Goal: Task Accomplishment & Management: Use online tool/utility

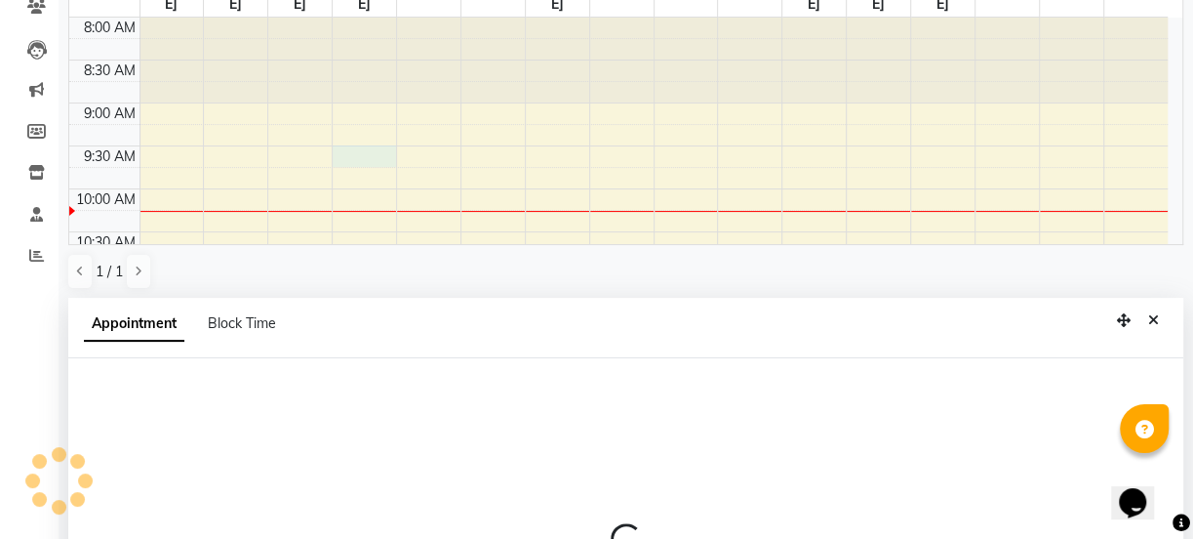
scroll to position [380, 0]
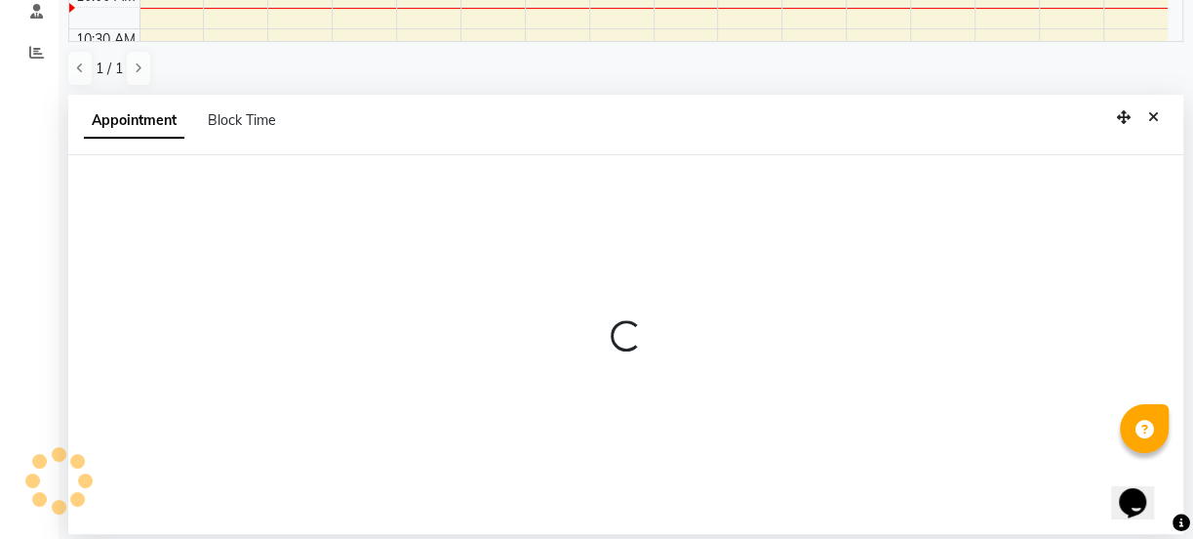
select select "67277"
select select "570"
select select "tentative"
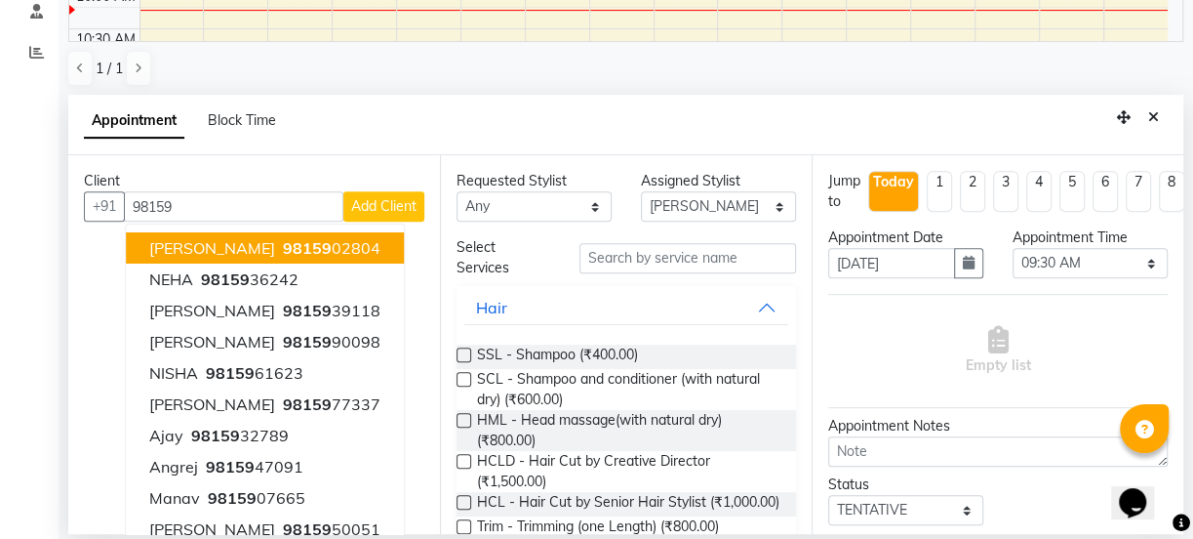
click at [332, 246] on button "amit 98159 02804" at bounding box center [265, 247] width 278 height 31
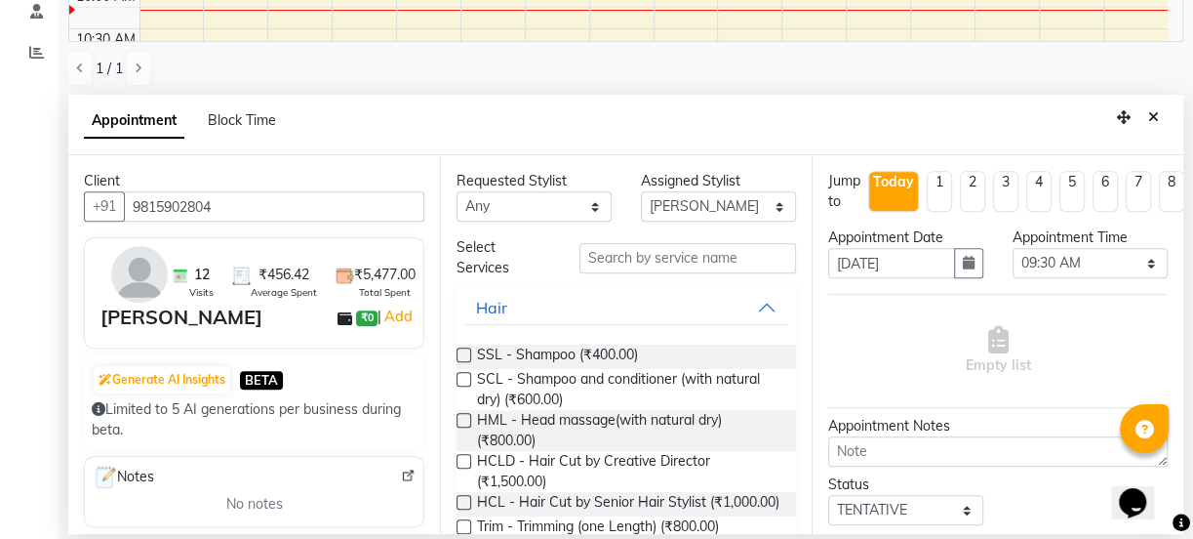
type input "9815902804"
click at [663, 254] on input "text" at bounding box center [688, 258] width 217 height 30
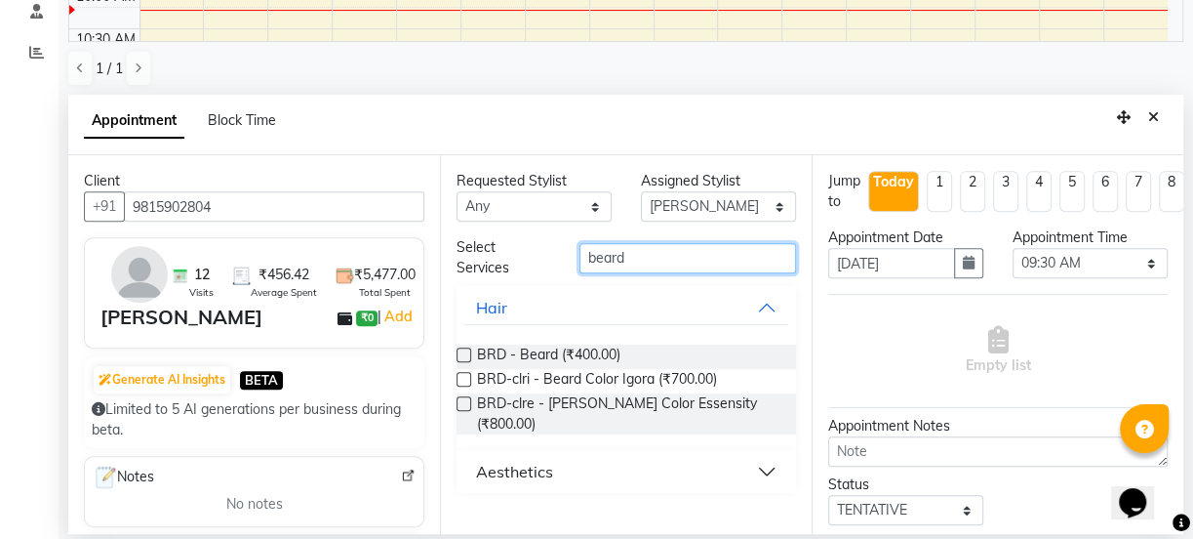
type input "beard"
click at [466, 350] on label at bounding box center [464, 354] width 15 height 15
click at [466, 350] on input "checkbox" at bounding box center [463, 356] width 13 height 13
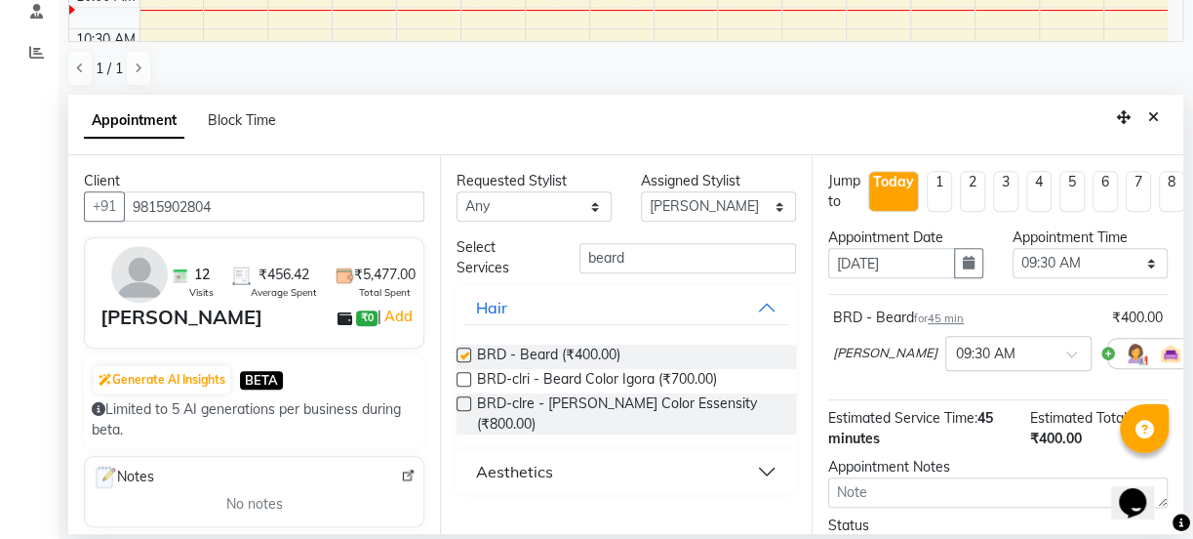
checkbox input "false"
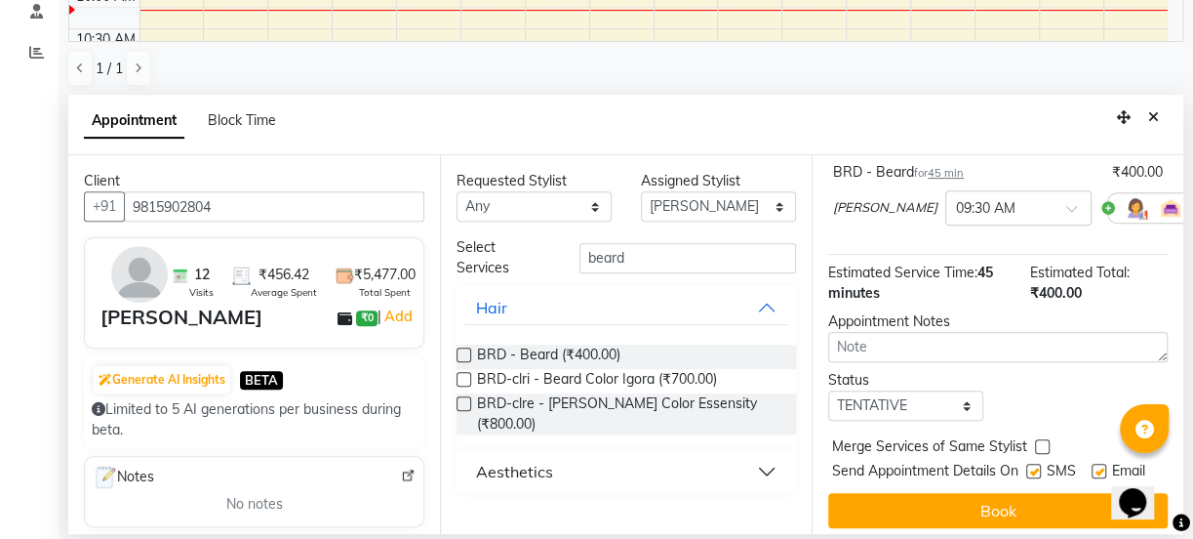
scroll to position [186, 0]
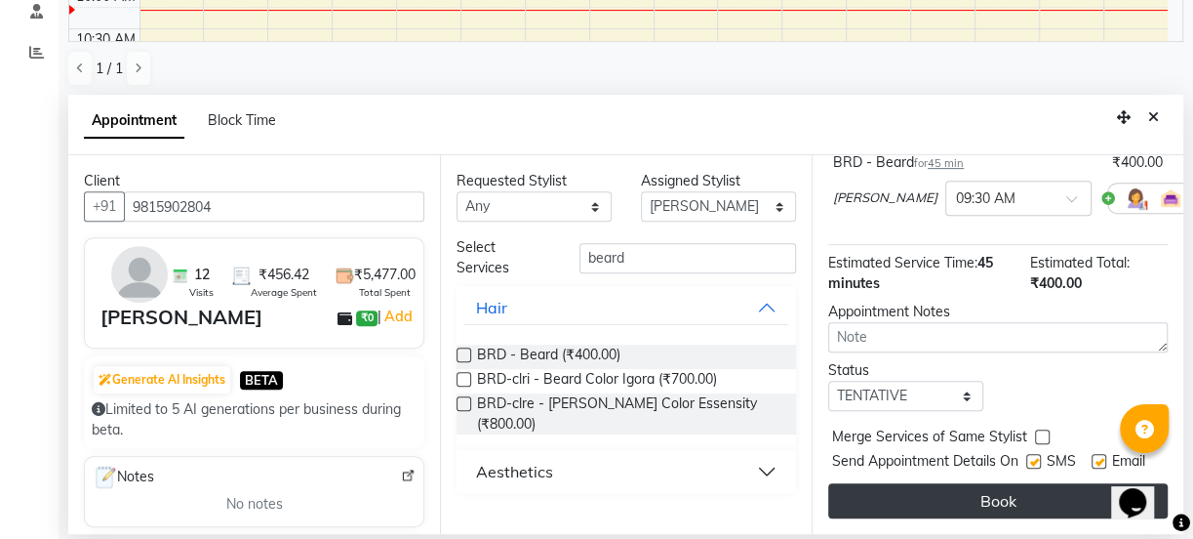
click at [933, 487] on button "Book" at bounding box center [998, 500] width 340 height 35
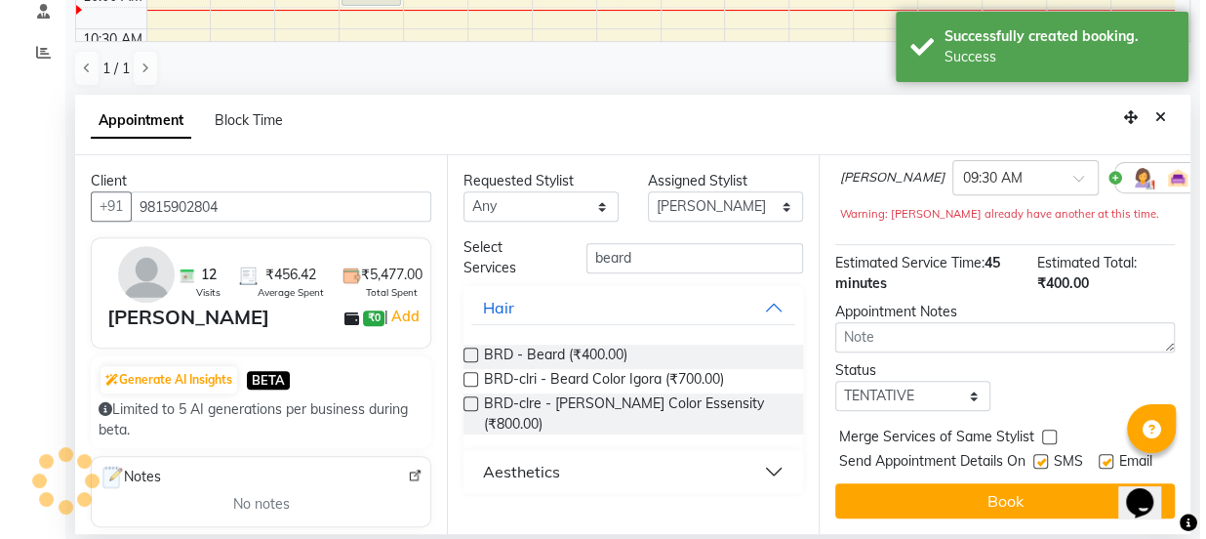
scroll to position [0, 0]
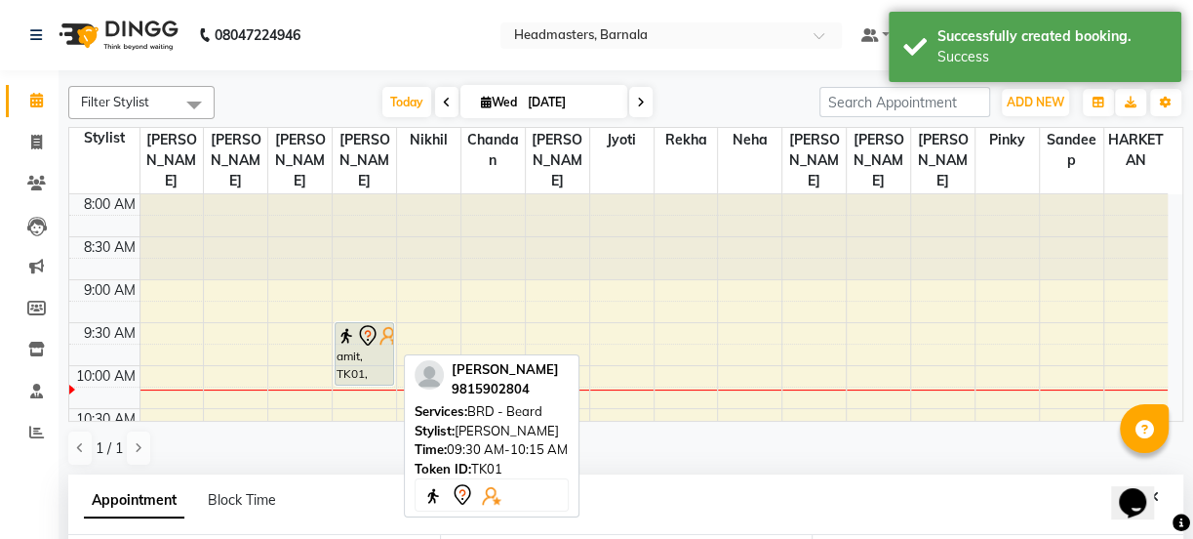
click at [378, 326] on div "amit, TK01, 09:30 AM-10:15 AM, BRD - [PERSON_NAME]" at bounding box center [365, 353] width 58 height 61
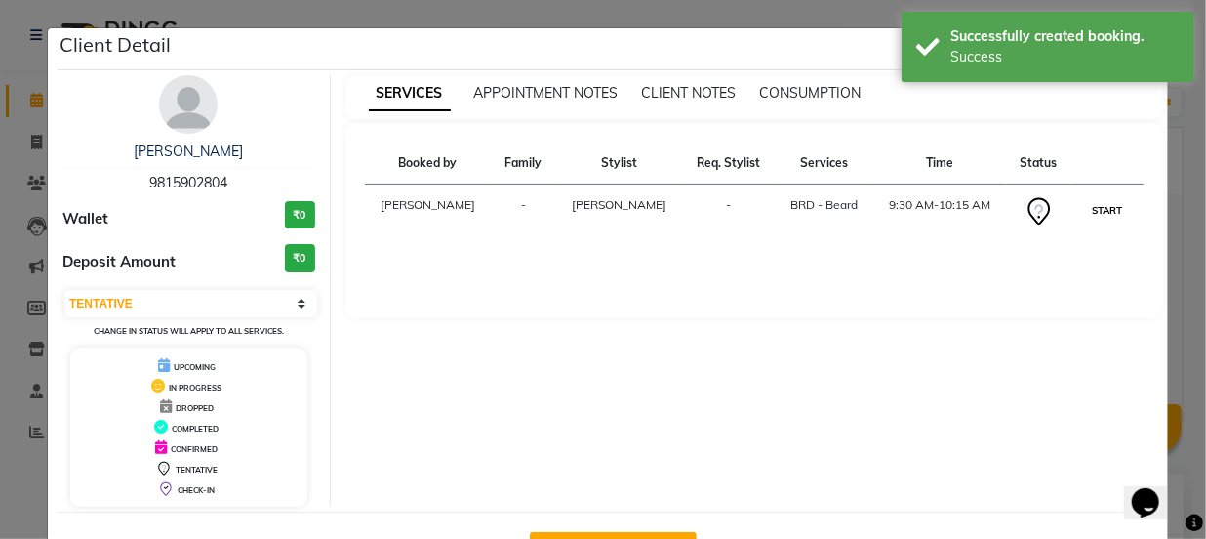
click at [1096, 215] on button "START" at bounding box center [1108, 210] width 40 height 24
select select "1"
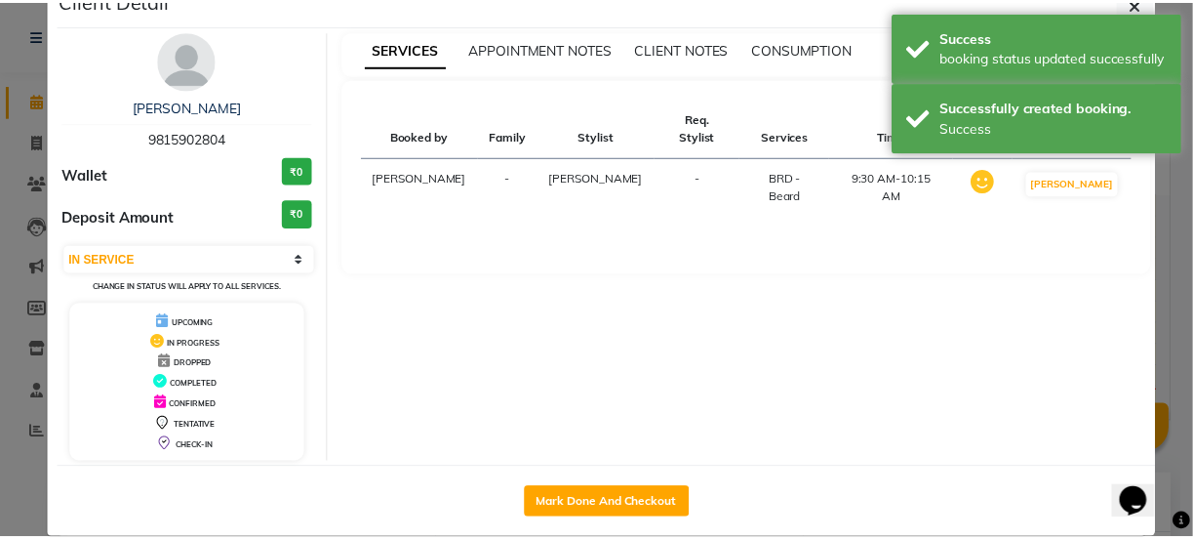
scroll to position [70, 0]
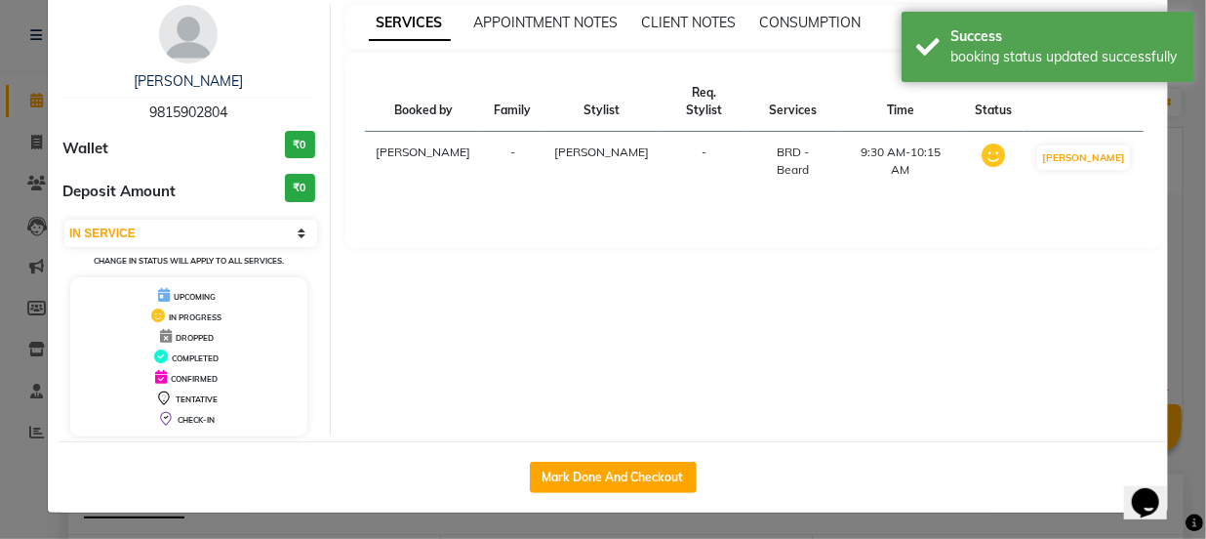
click at [1183, 275] on ngb-modal-window "Client Detail amit 9815902804 Wallet ₹0 Deposit Amount ₹0 Select IN SERVICE CON…" at bounding box center [603, 269] width 1206 height 539
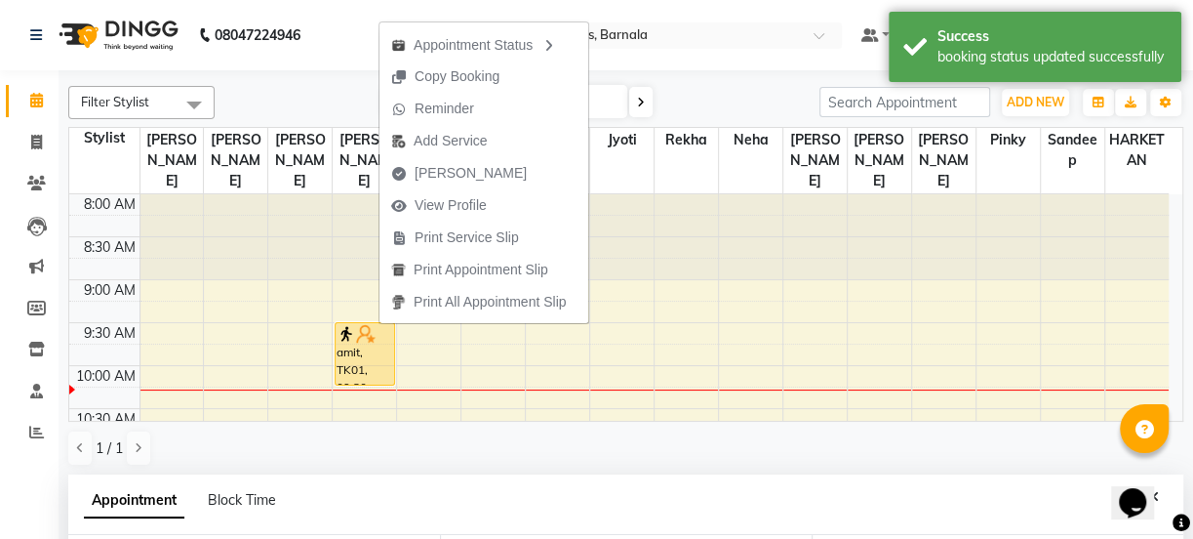
click at [484, 233] on span "Print Service Slip" at bounding box center [467, 237] width 104 height 20
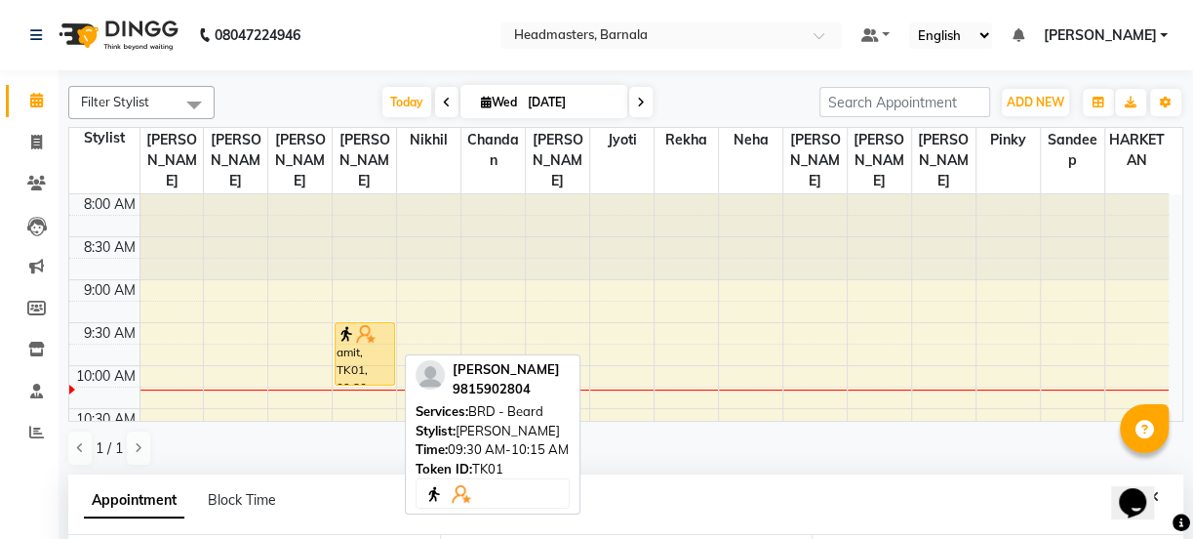
click at [388, 329] on div "amit, TK01, 09:30 AM-10:15 AM, BRD - [PERSON_NAME]" at bounding box center [365, 353] width 58 height 61
select select "1"
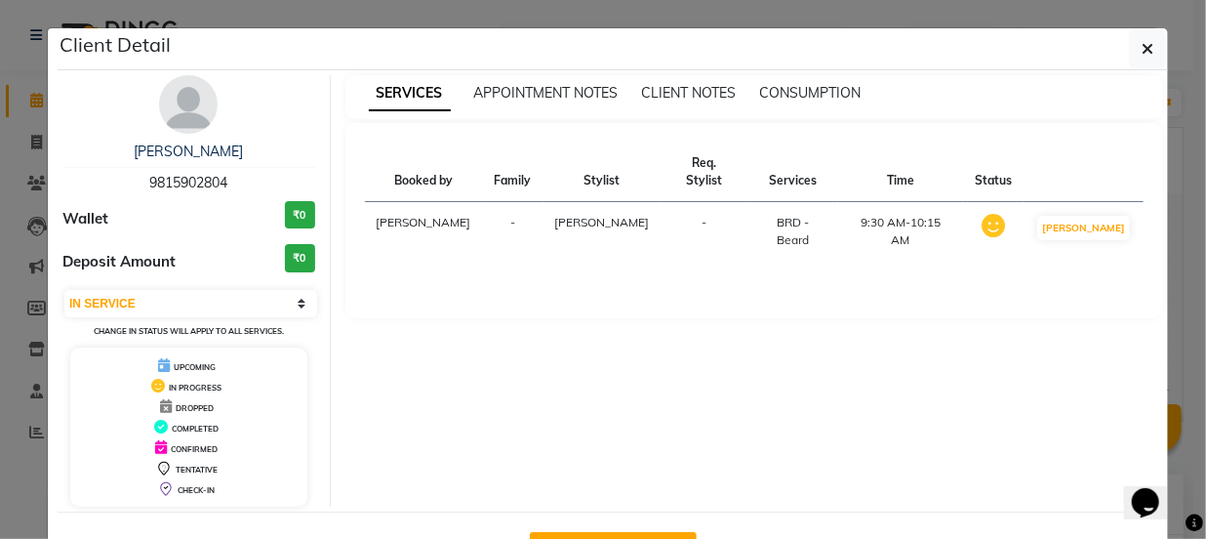
click at [627, 532] on button "Mark Done And Checkout" at bounding box center [613, 547] width 167 height 31
select select "service"
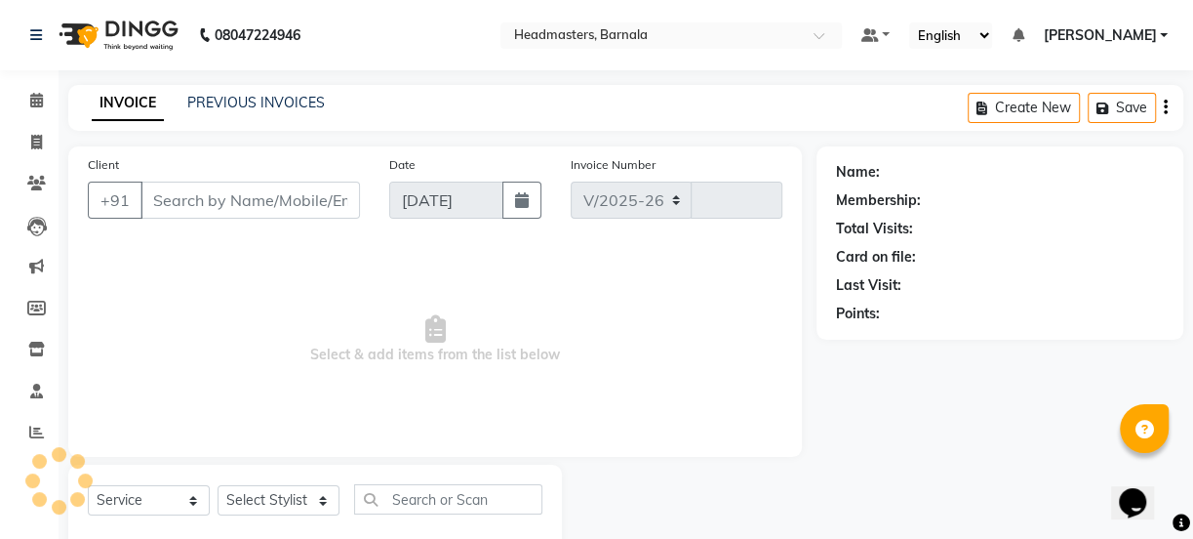
select select "7526"
type input "4117"
type input "9815902804"
select select "67277"
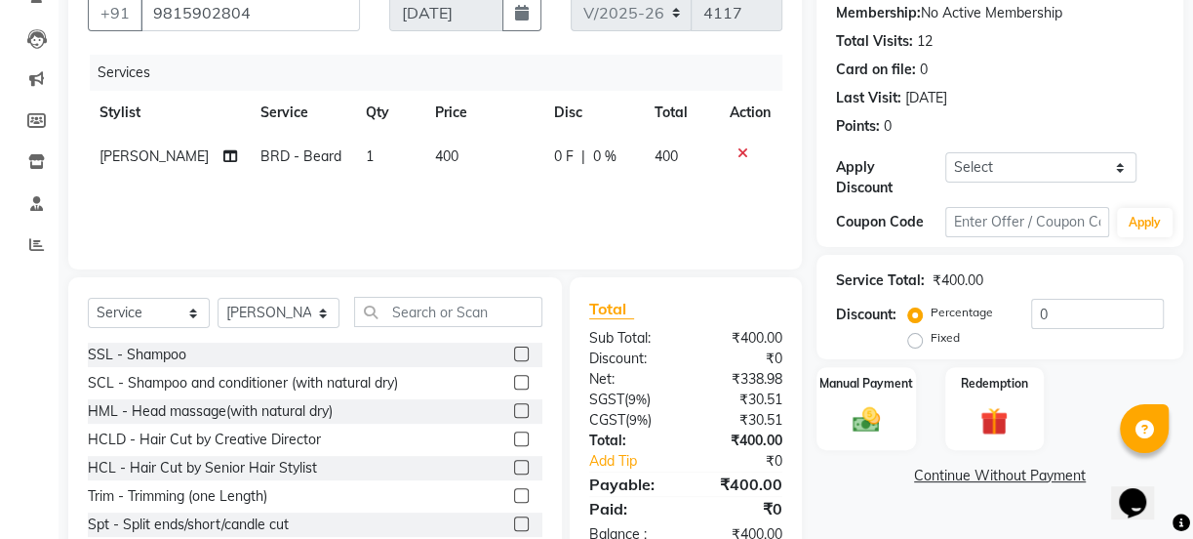
scroll to position [244, 0]
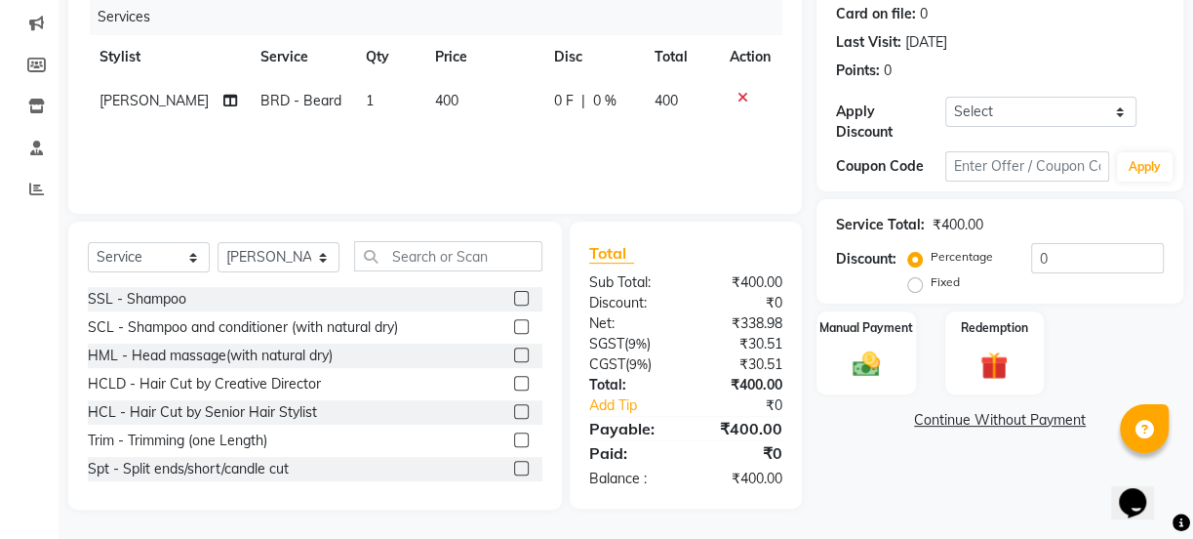
click at [931, 278] on label "Fixed" at bounding box center [945, 282] width 29 height 18
click at [917, 278] on input "Fixed" at bounding box center [919, 282] width 14 height 14
radio input "true"
click at [1069, 261] on input "0" at bounding box center [1097, 258] width 133 height 30
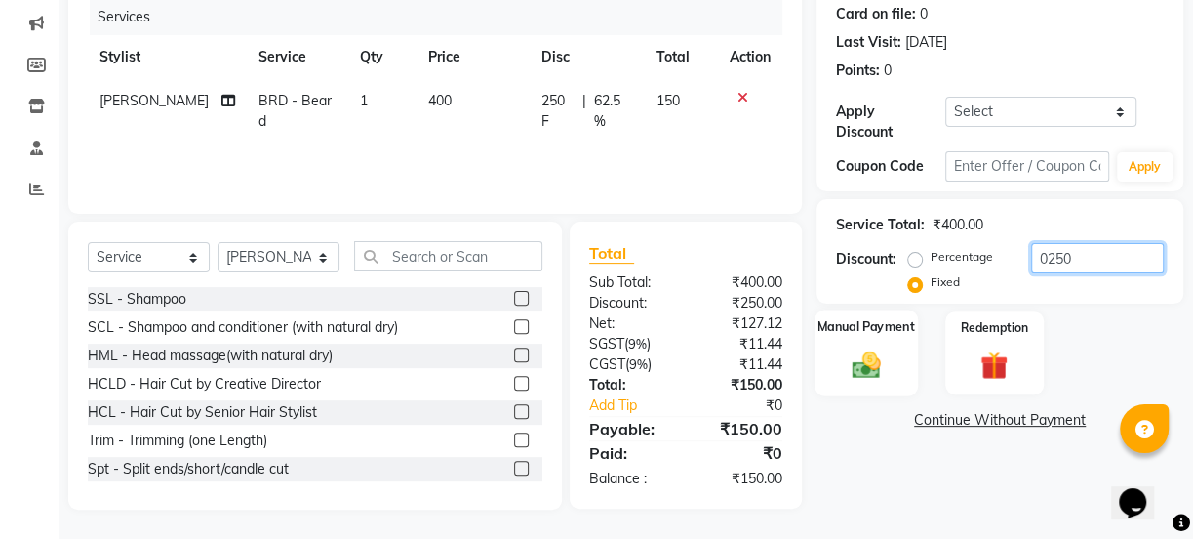
type input "0250"
click at [855, 341] on div "Manual Payment" at bounding box center [866, 352] width 103 height 87
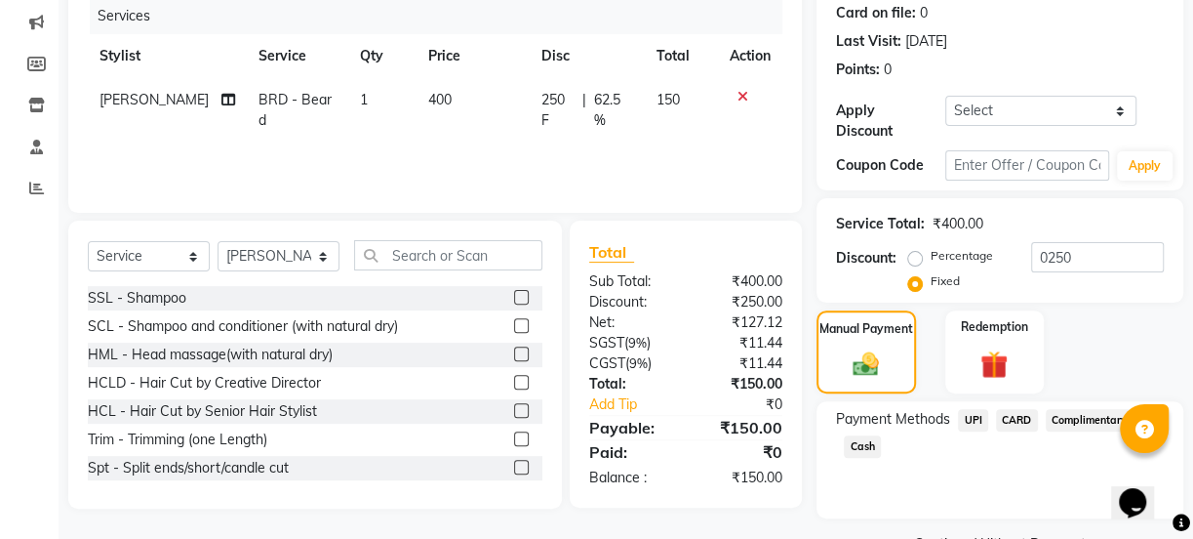
click at [863, 445] on span "Cash" at bounding box center [862, 446] width 37 height 22
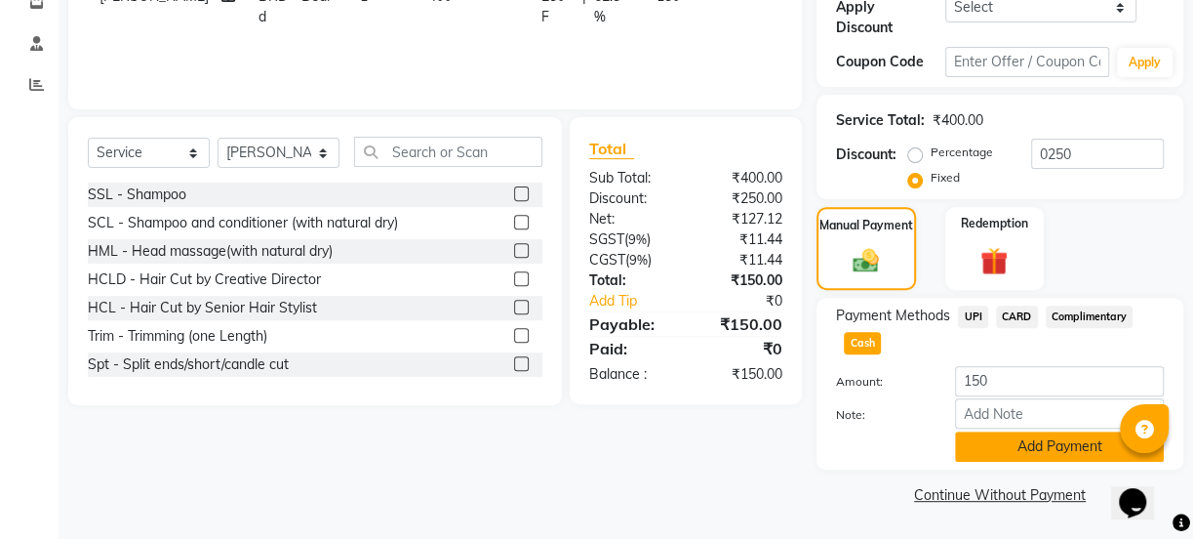
click at [1030, 449] on button "Add Payment" at bounding box center [1059, 446] width 209 height 30
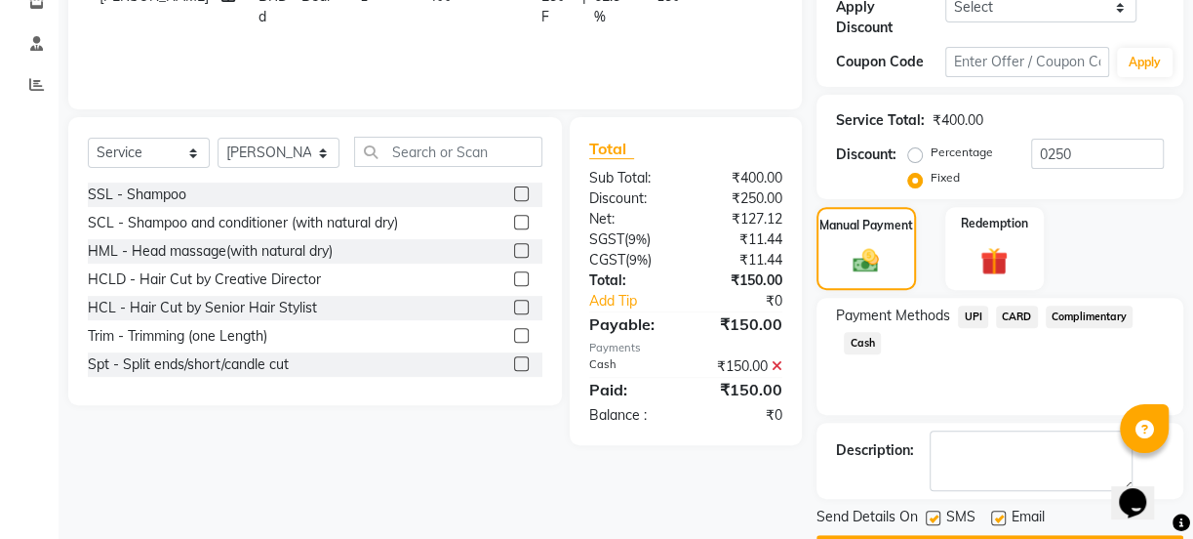
scroll to position [401, 0]
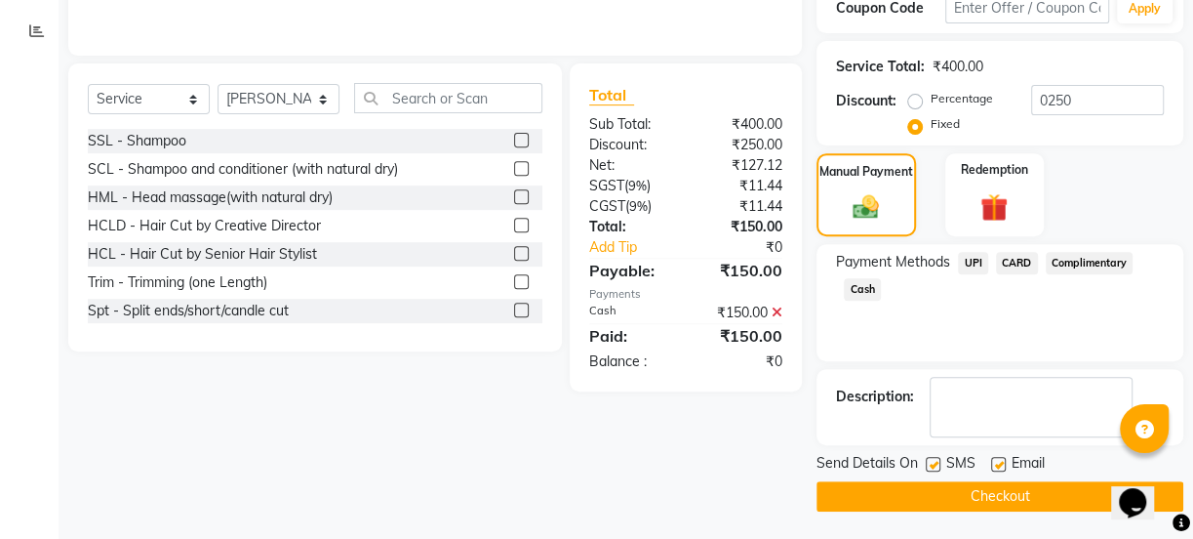
click at [974, 497] on button "Checkout" at bounding box center [1000, 496] width 367 height 30
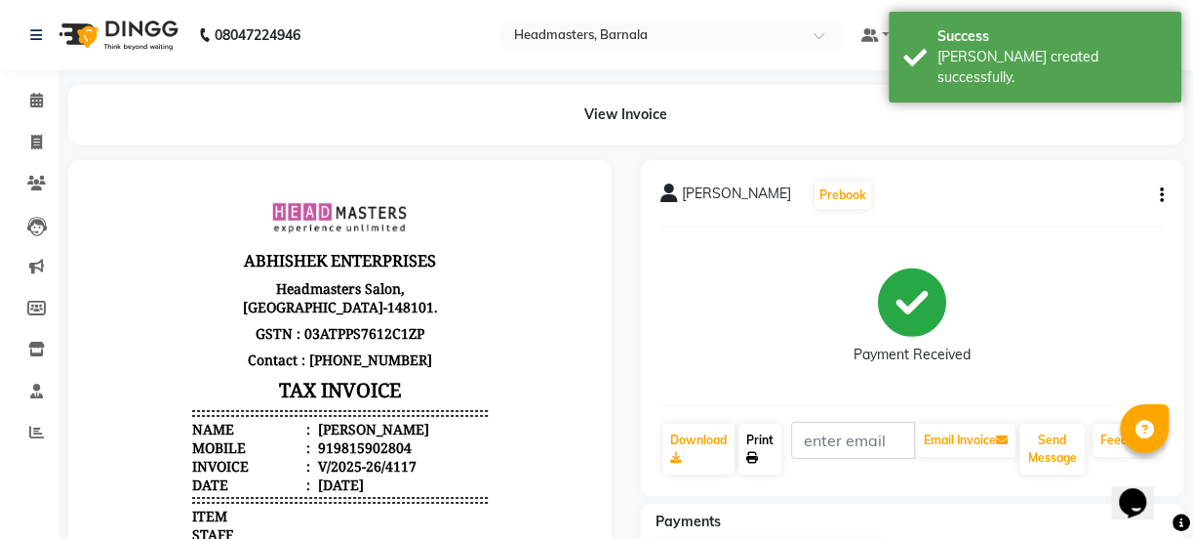
click at [756, 444] on link "Print" at bounding box center [760, 448] width 43 height 51
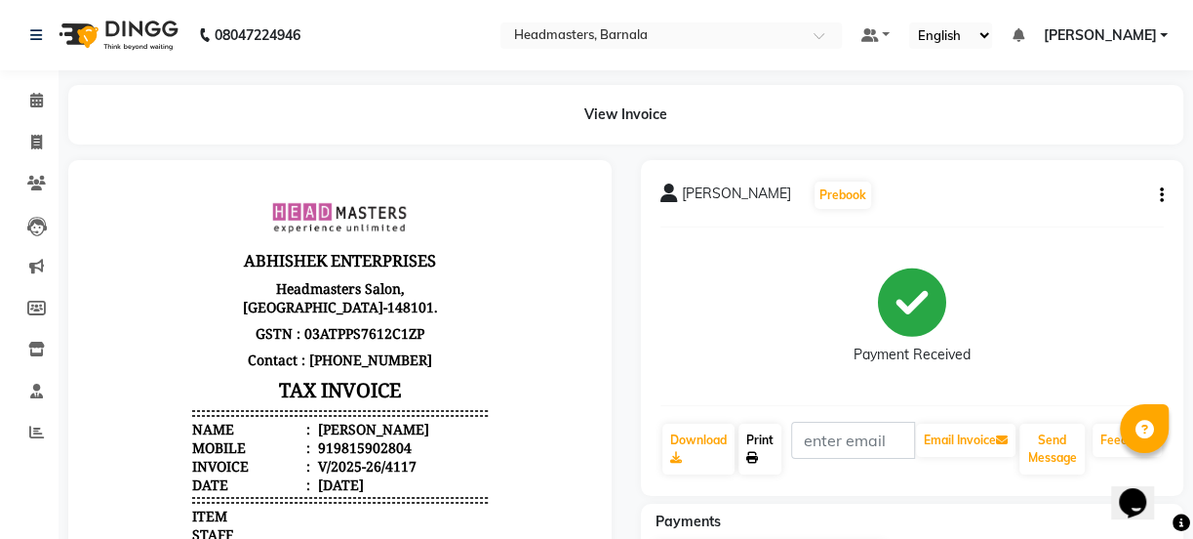
select select "service"
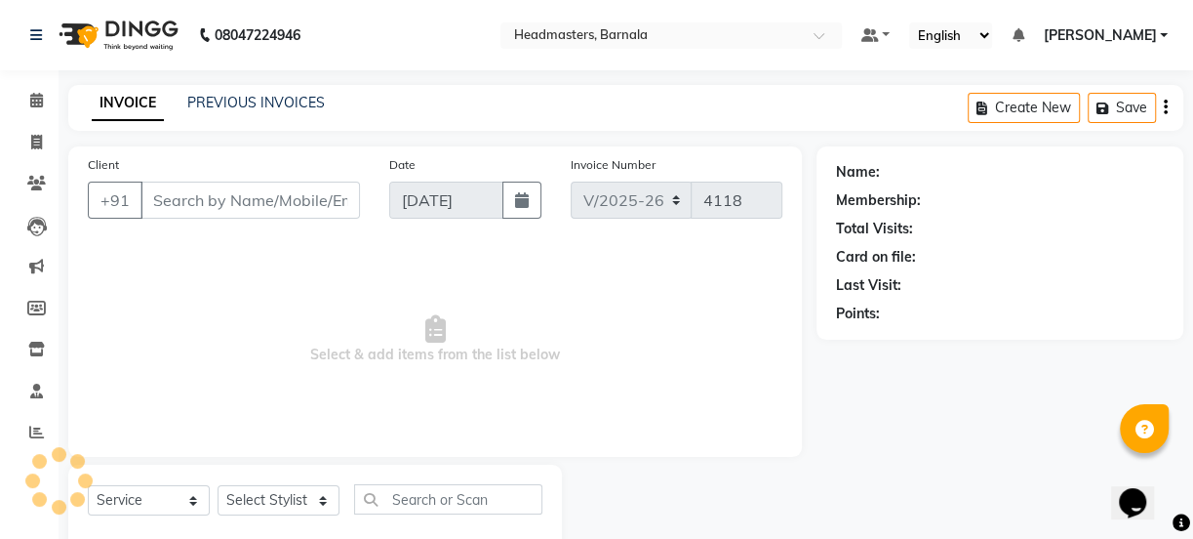
scroll to position [49, 0]
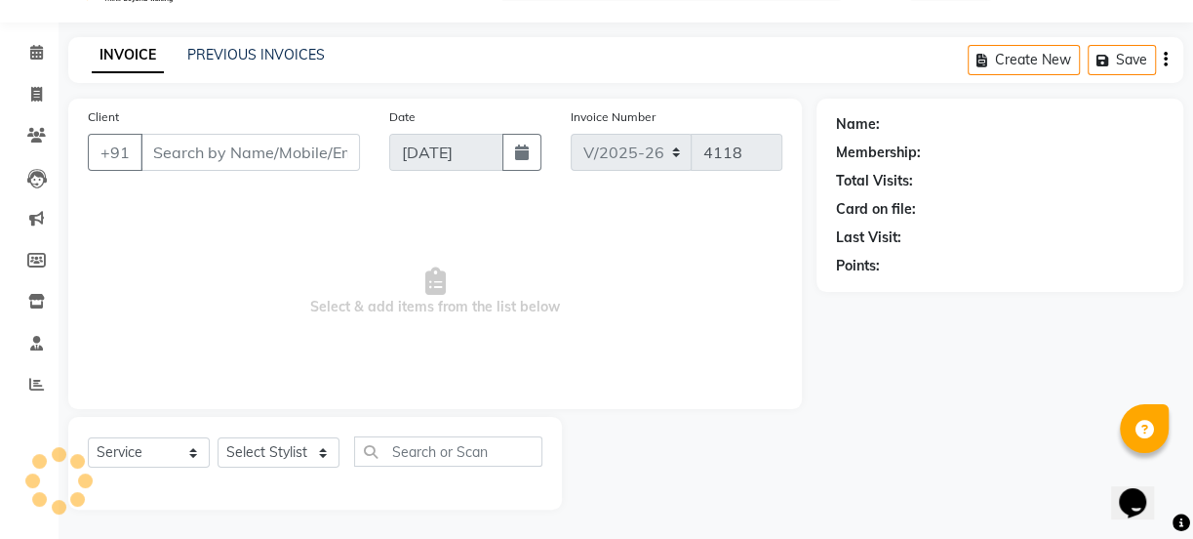
type input "9815902804"
select select "67277"
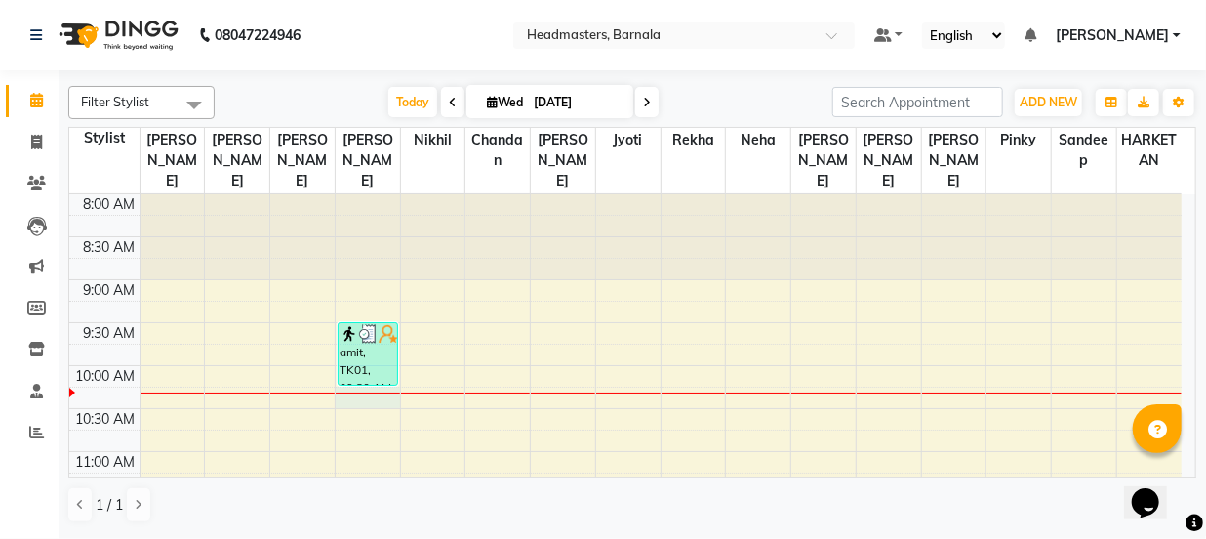
click at [356, 392] on div at bounding box center [368, 392] width 64 height 1
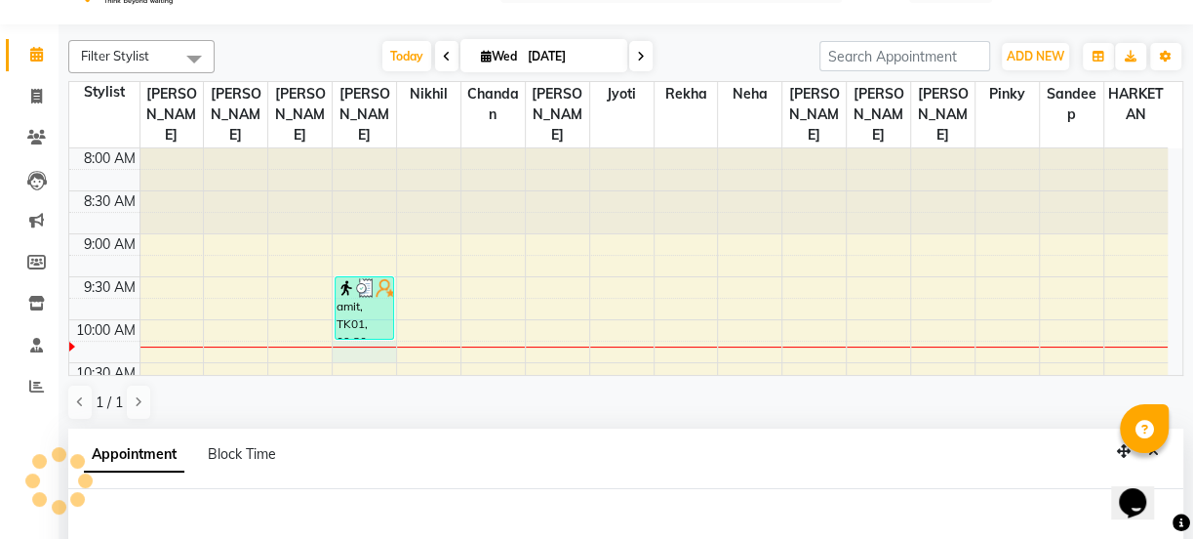
select select "67277"
select select "615"
select select "tentative"
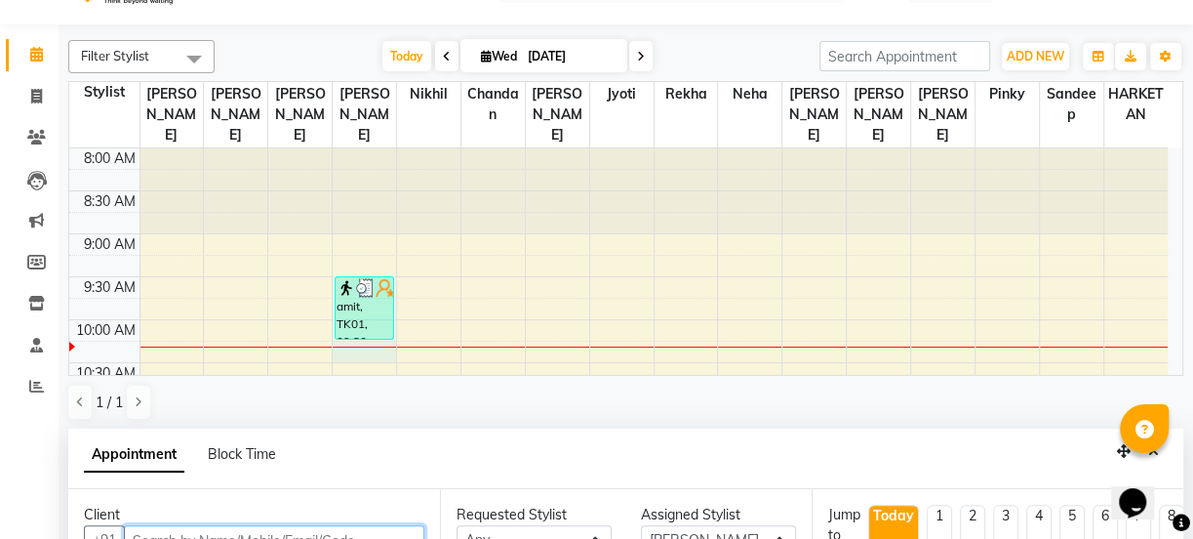
scroll to position [380, 0]
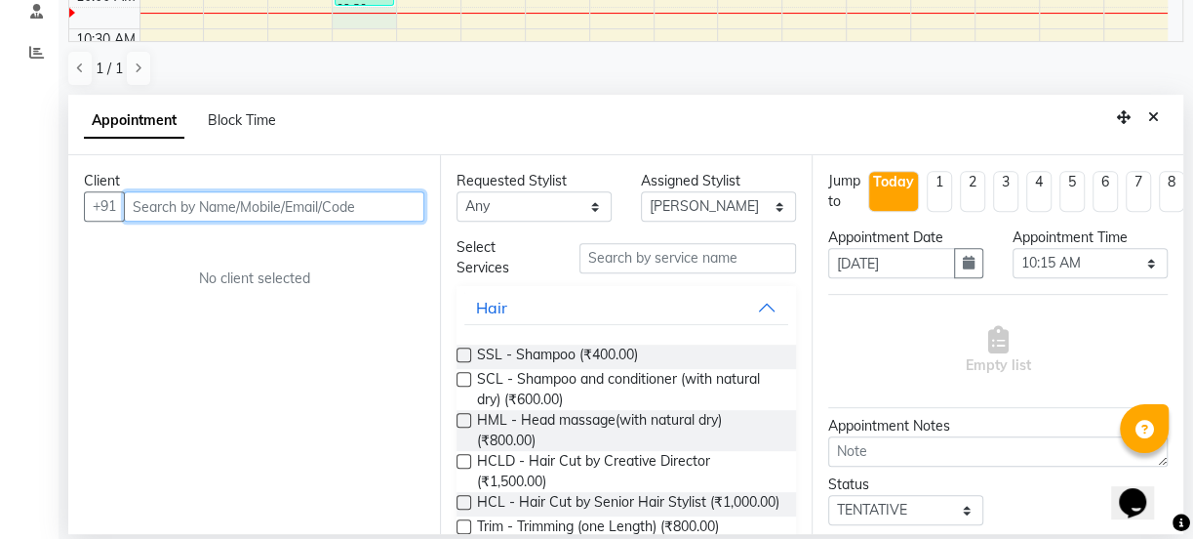
click at [341, 208] on input "text" at bounding box center [274, 206] width 301 height 30
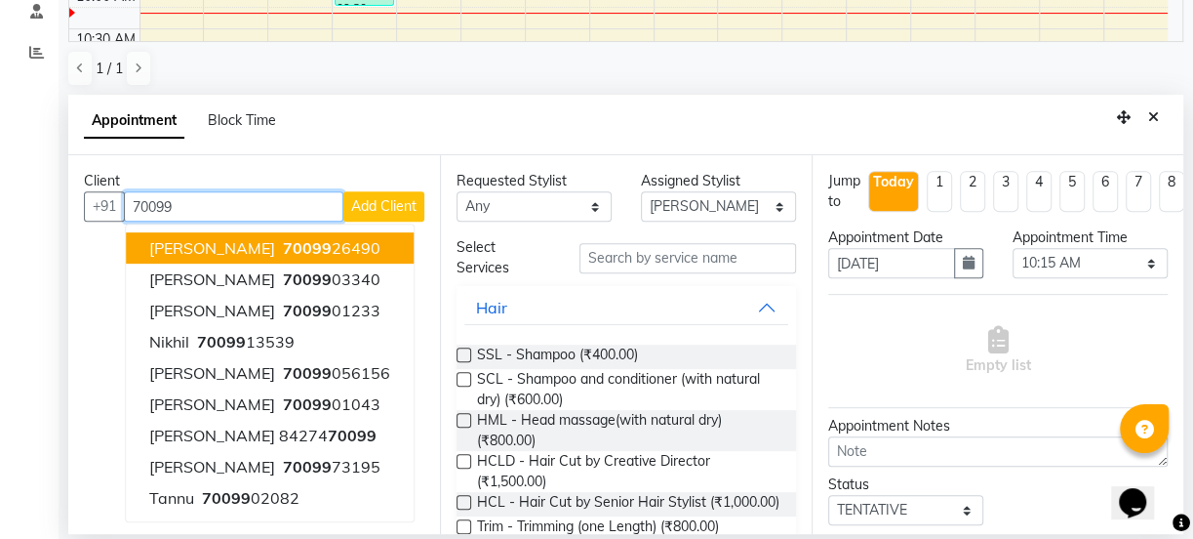
click at [328, 251] on button "[PERSON_NAME] 70099 26490" at bounding box center [270, 247] width 288 height 31
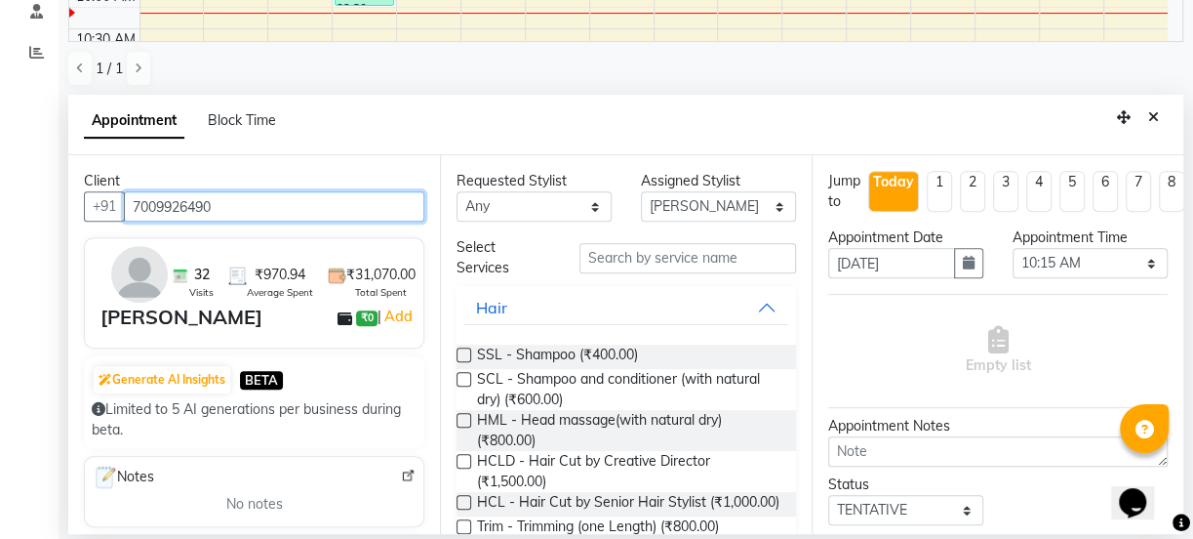
type input "7009926490"
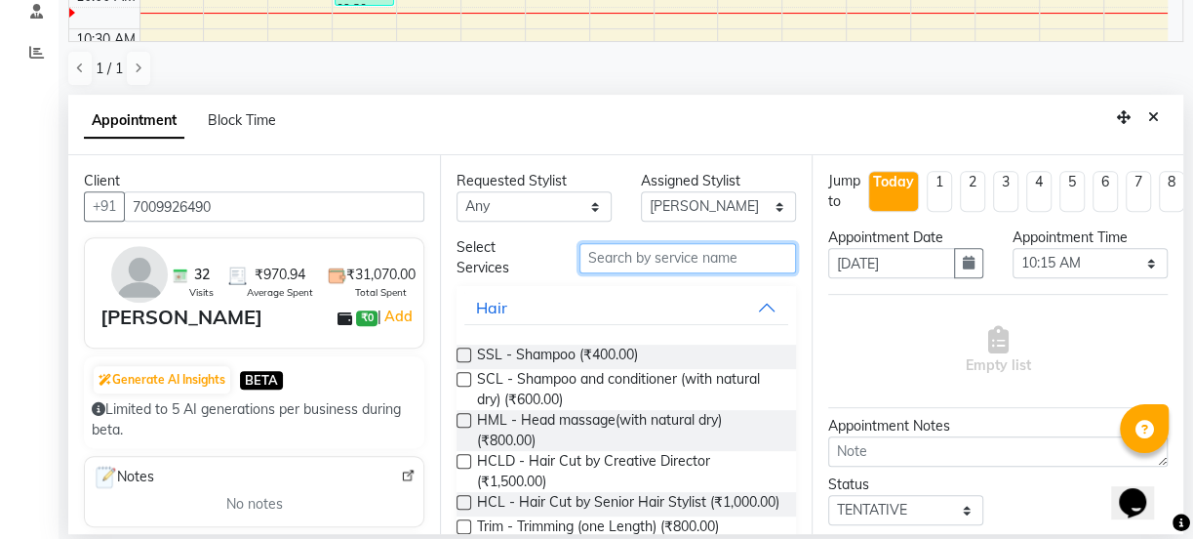
click at [643, 255] on input "text" at bounding box center [688, 258] width 217 height 30
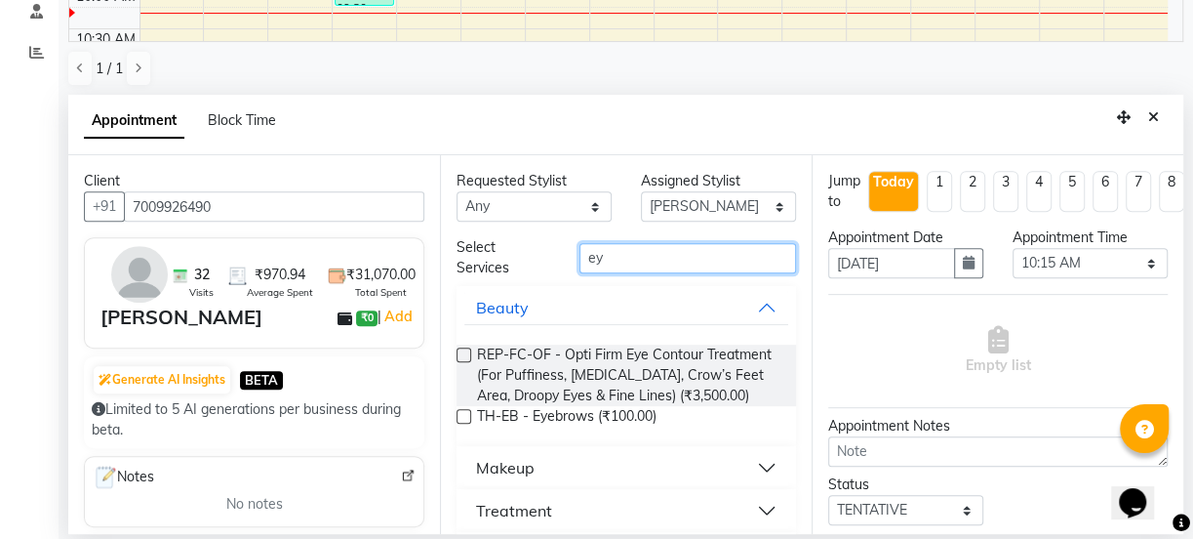
type input "ey"
click at [464, 423] on label at bounding box center [464, 416] width 15 height 15
click at [464, 424] on input "checkbox" at bounding box center [463, 418] width 13 height 13
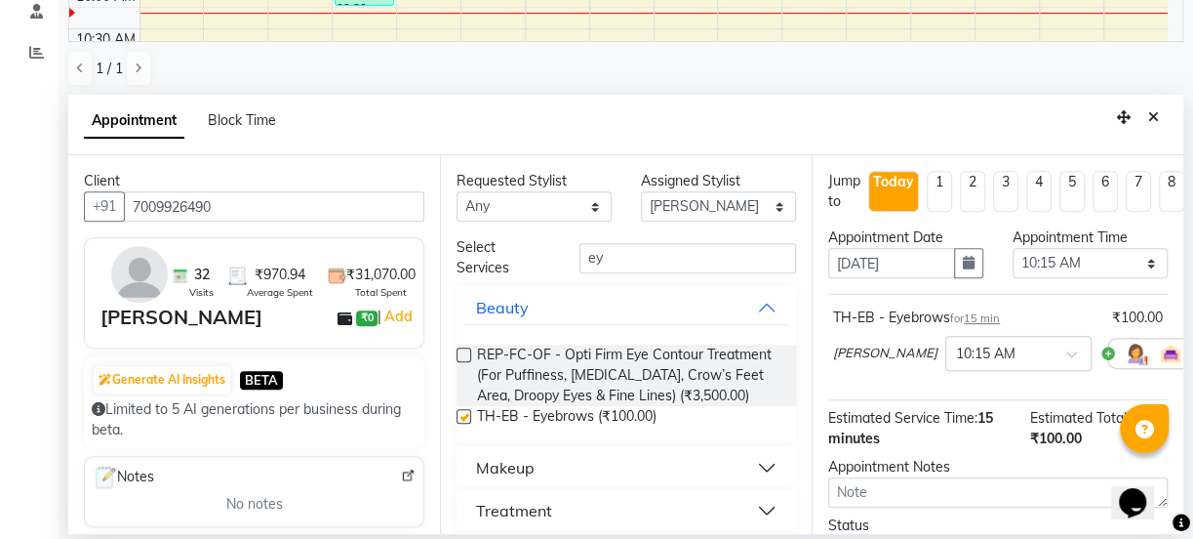
checkbox input "false"
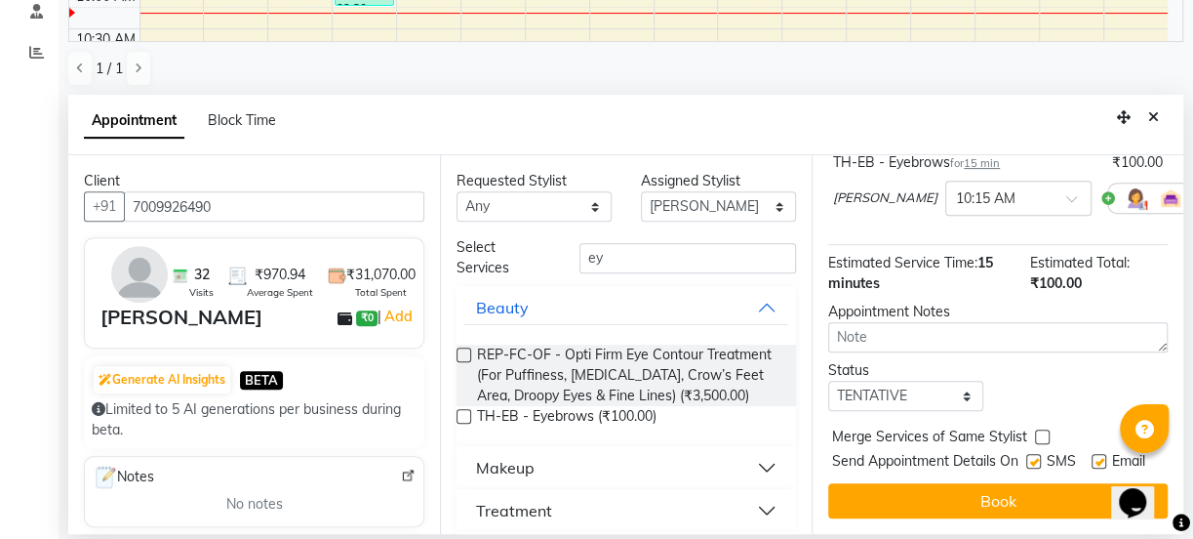
scroll to position [186, 0]
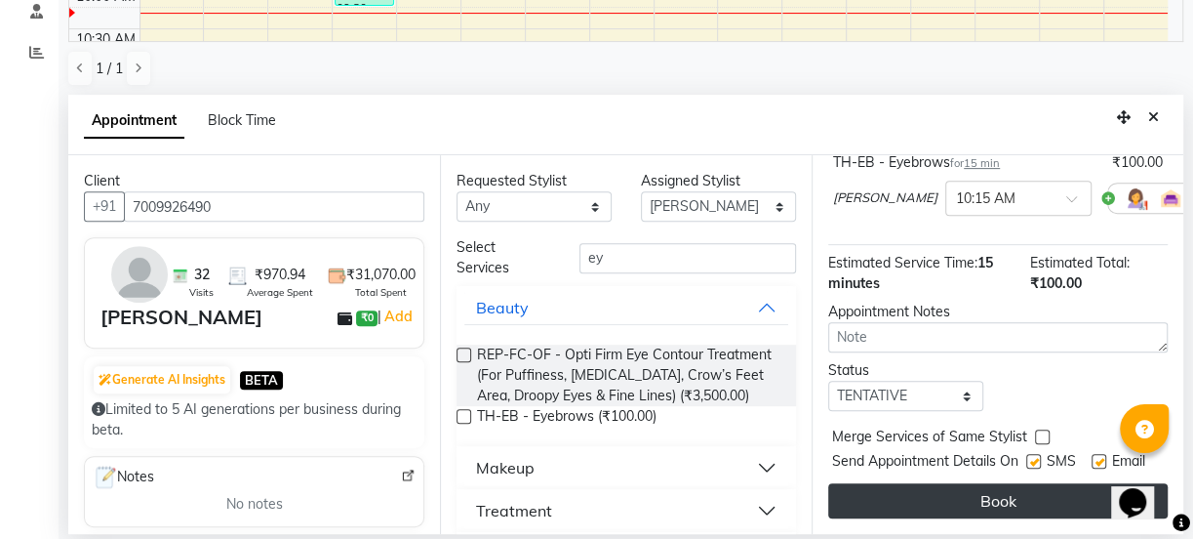
click at [962, 487] on button "Book" at bounding box center [998, 500] width 340 height 35
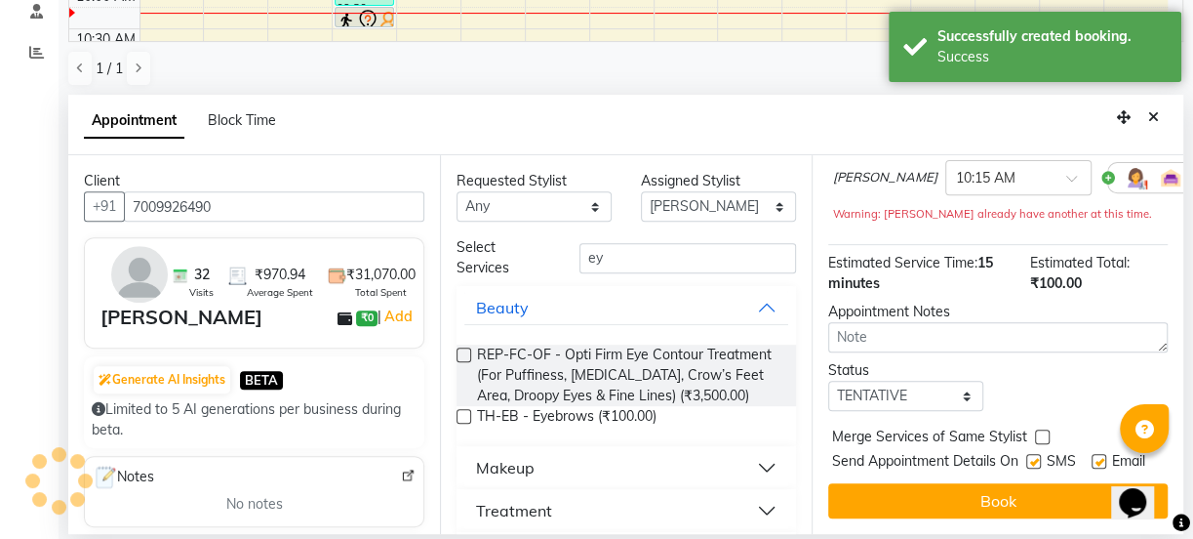
scroll to position [0, 0]
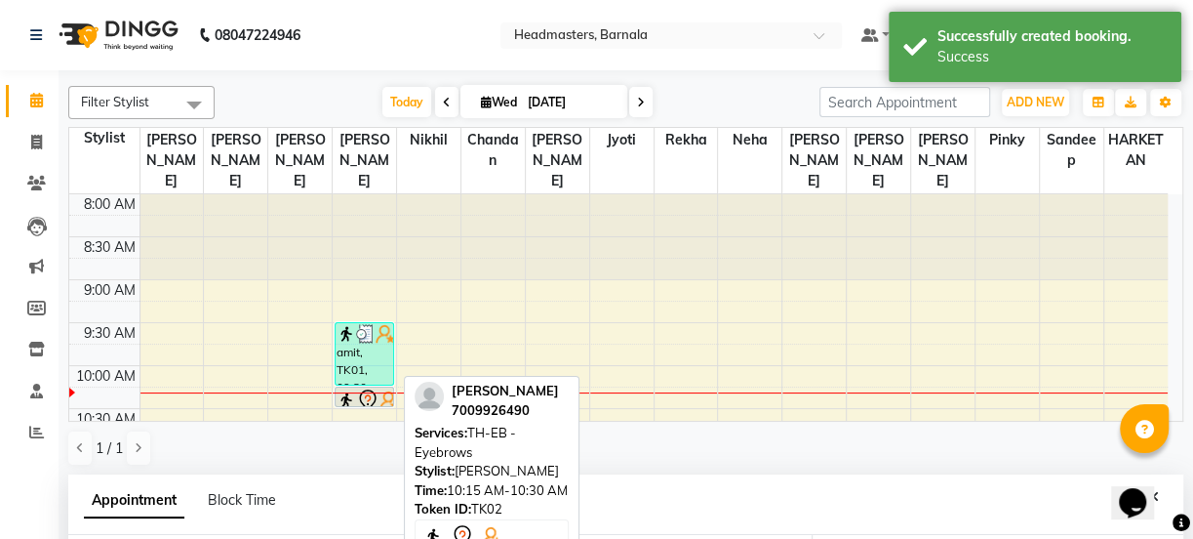
click at [351, 390] on img at bounding box center [347, 400] width 20 height 20
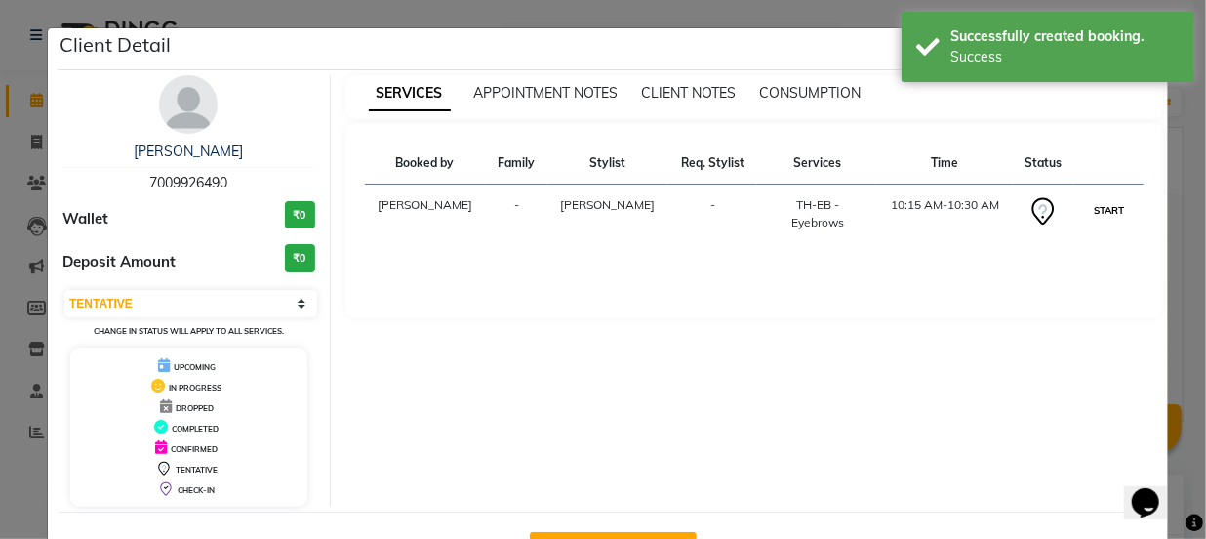
click at [1089, 206] on button "START" at bounding box center [1109, 210] width 40 height 24
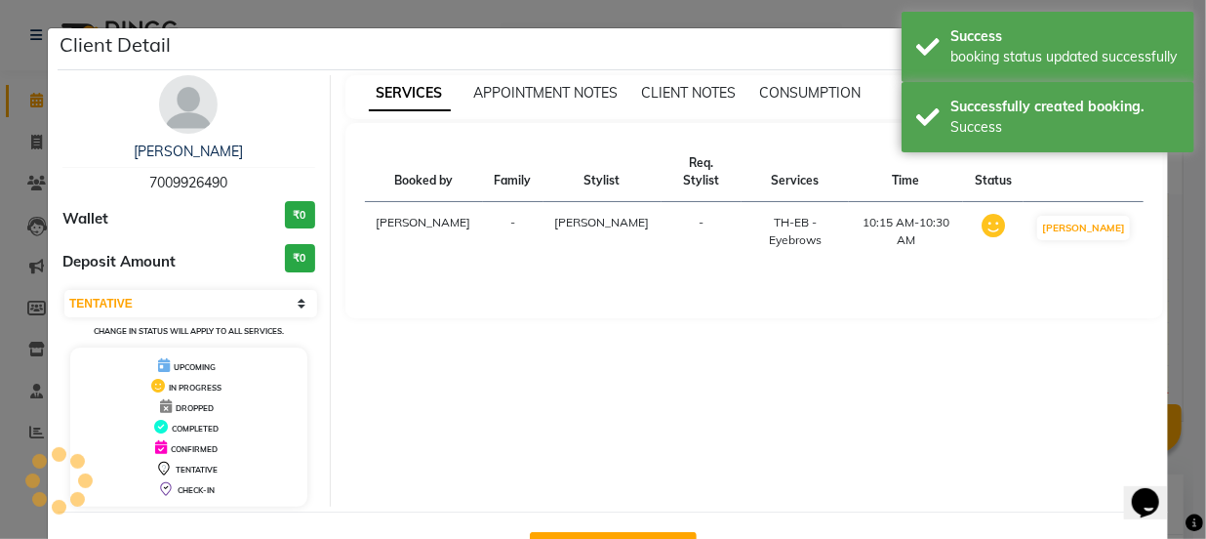
select select "1"
click at [1169, 266] on div "SERVICES APPOINTMENT NOTES CLIENT NOTES CONSUMPTION Booked by Family Stylist Re…" at bounding box center [755, 290] width 848 height 431
click at [1169, 267] on div "SERVICES APPOINTMENT NOTES CLIENT NOTES CONSUMPTION Booked by Family Stylist Re…" at bounding box center [755, 290] width 848 height 431
click at [1171, 286] on ngb-modal-window "Client Detail [PERSON_NAME] 7009926490 Wallet ₹0 Deposit Amount ₹0 Select IN SE…" at bounding box center [603, 269] width 1206 height 539
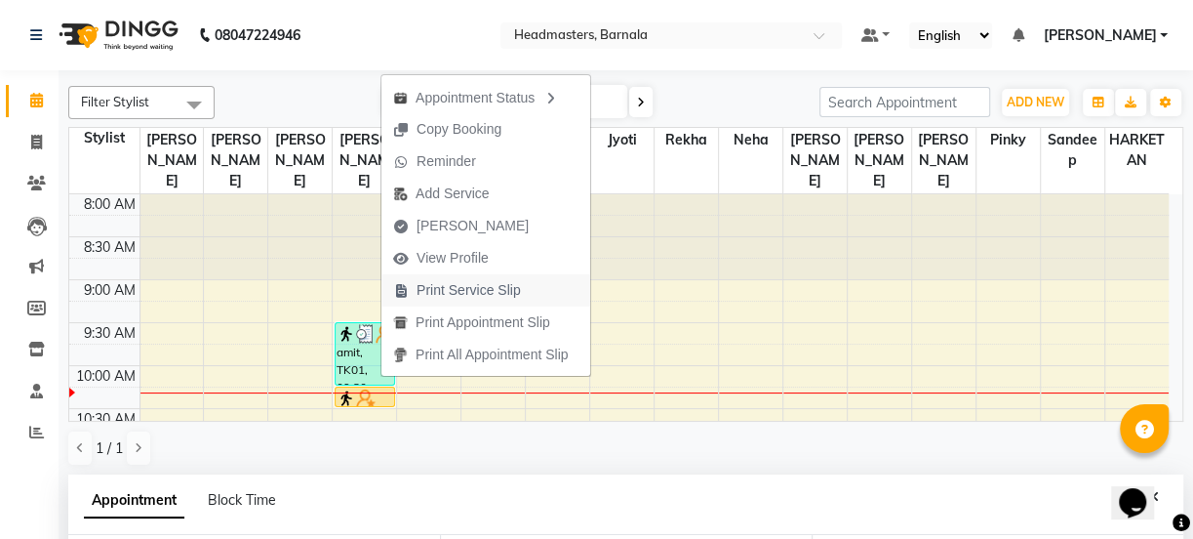
click at [473, 284] on span "Print Service Slip" at bounding box center [469, 290] width 104 height 20
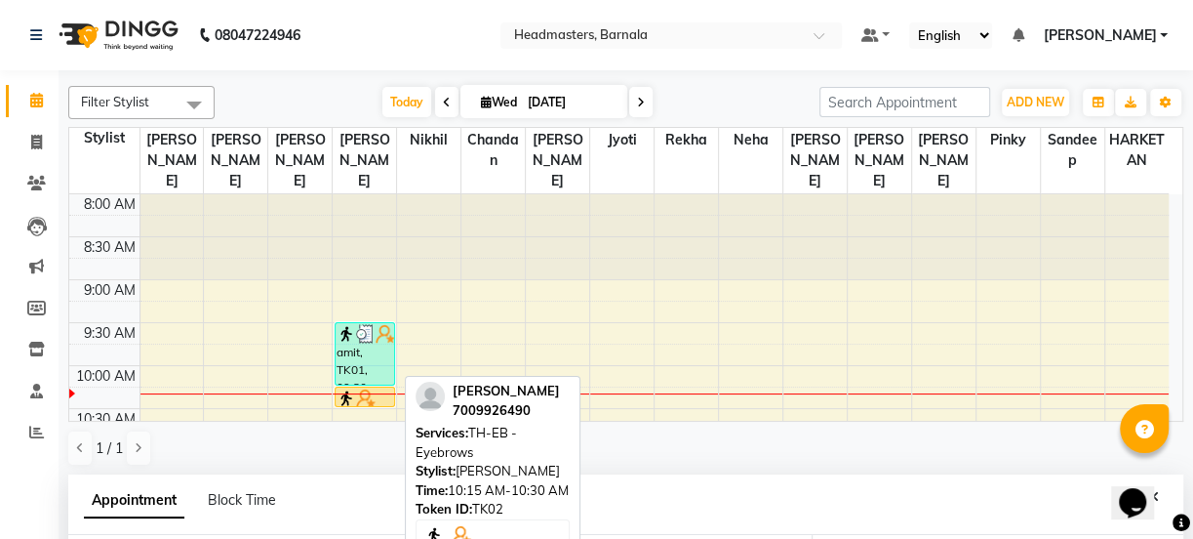
click at [384, 402] on div at bounding box center [365, 406] width 58 height 8
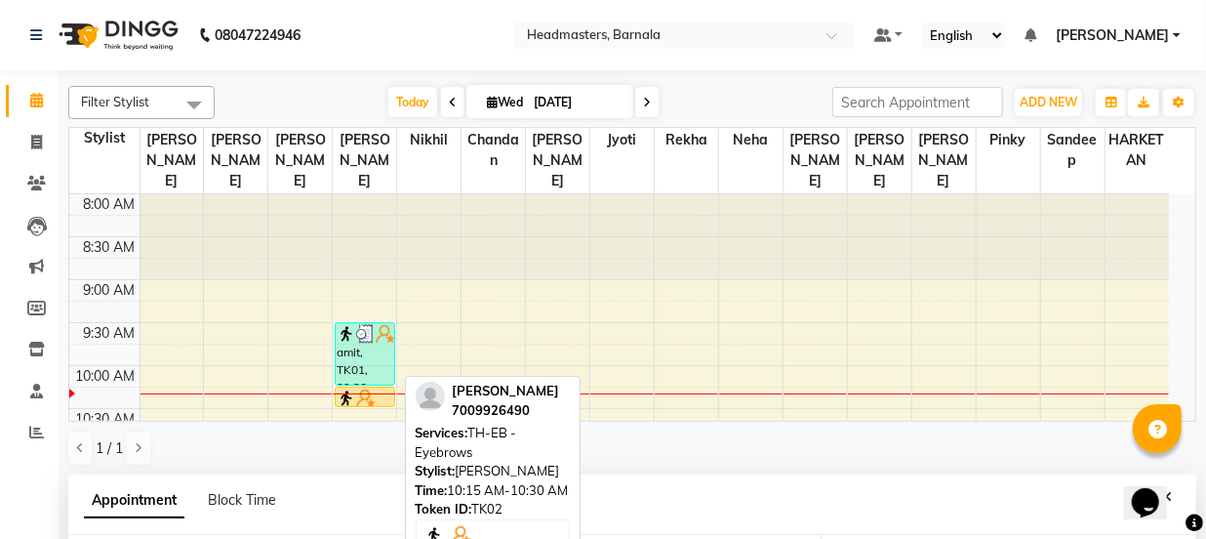
select select "1"
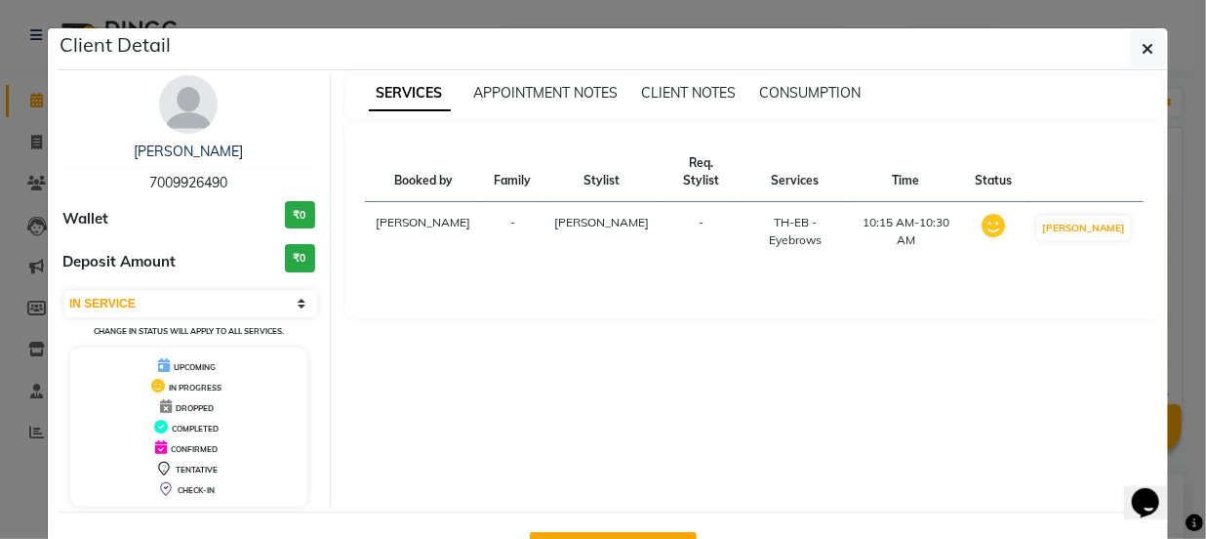
click at [602, 532] on button "Mark Done And Checkout" at bounding box center [613, 547] width 167 height 31
select select "service"
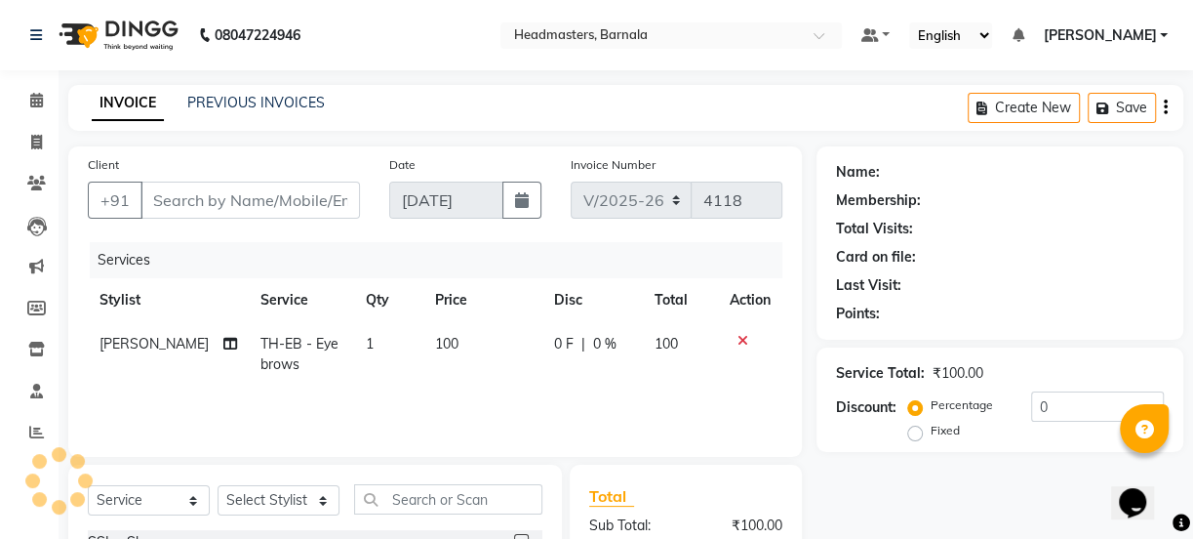
type input "7009926490"
select select "67277"
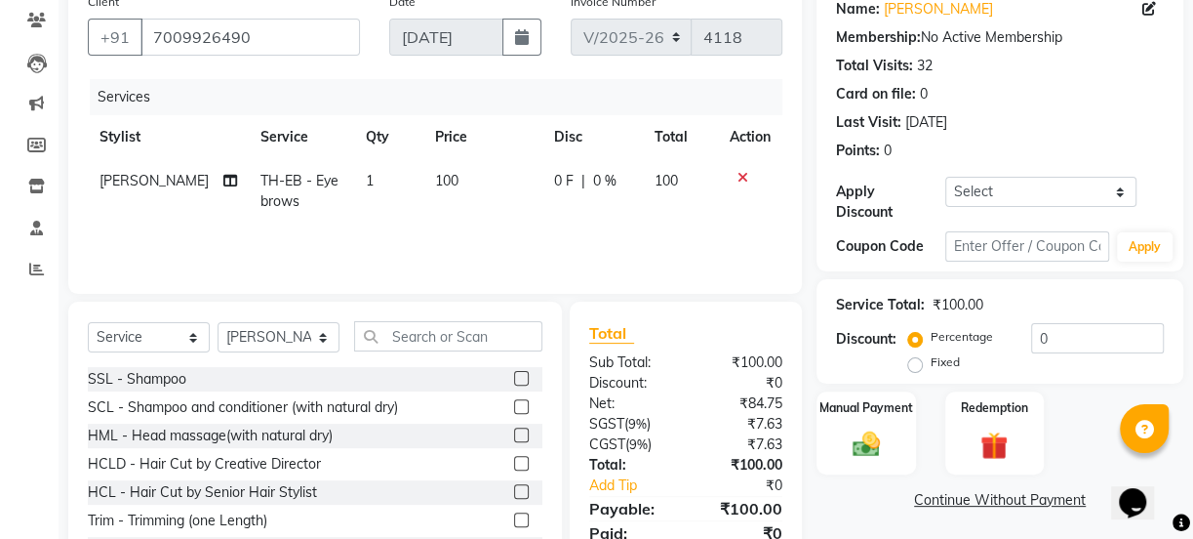
scroll to position [244, 0]
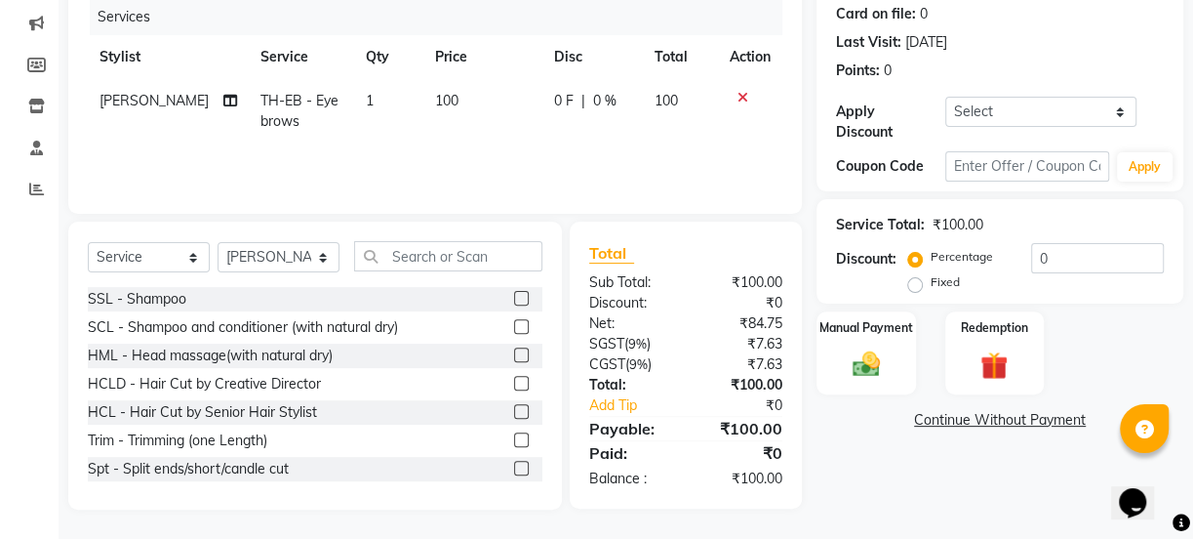
click at [917, 273] on div "Fixed" at bounding box center [936, 281] width 48 height 23
click at [931, 276] on label "Fixed" at bounding box center [945, 282] width 29 height 18
click at [916, 276] on input "Fixed" at bounding box center [919, 282] width 14 height 14
radio input "true"
click at [877, 332] on label "Manual Payment" at bounding box center [867, 326] width 98 height 19
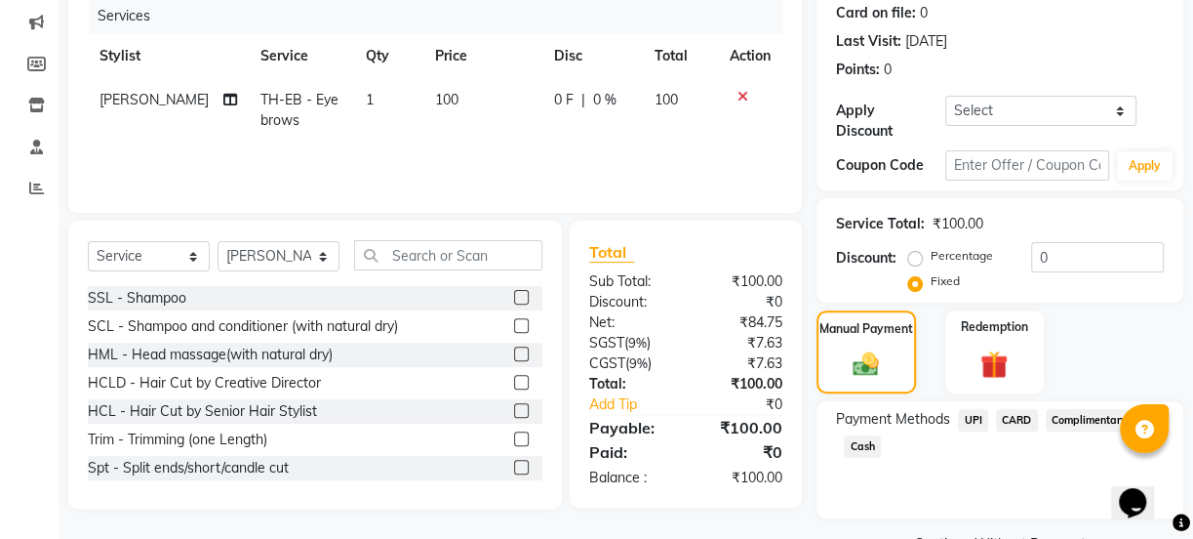
click at [972, 415] on span "UPI" at bounding box center [973, 420] width 30 height 22
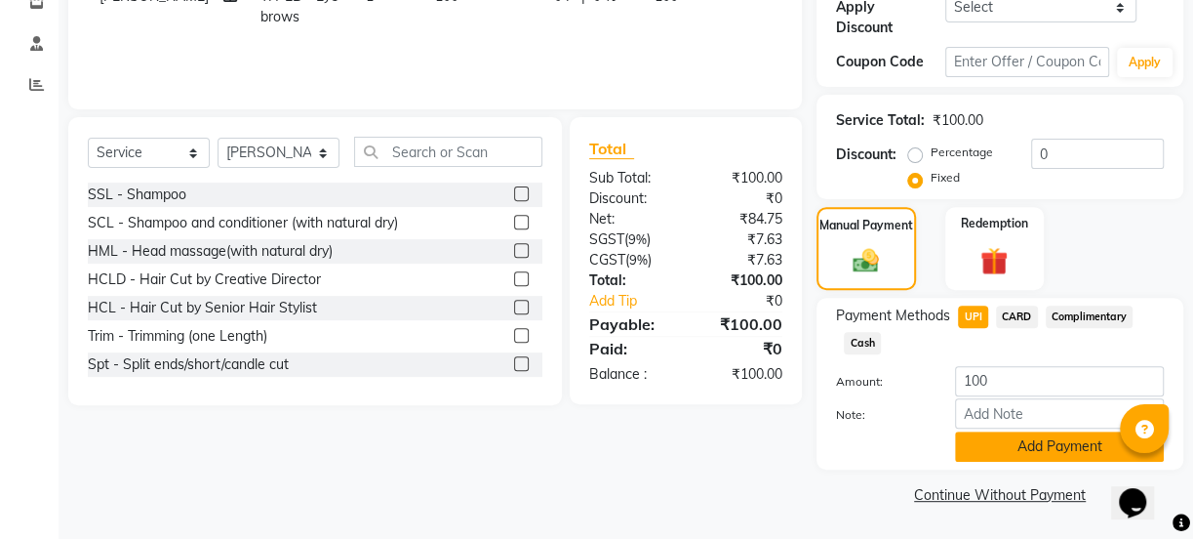
click at [1060, 444] on button "Add Payment" at bounding box center [1059, 446] width 209 height 30
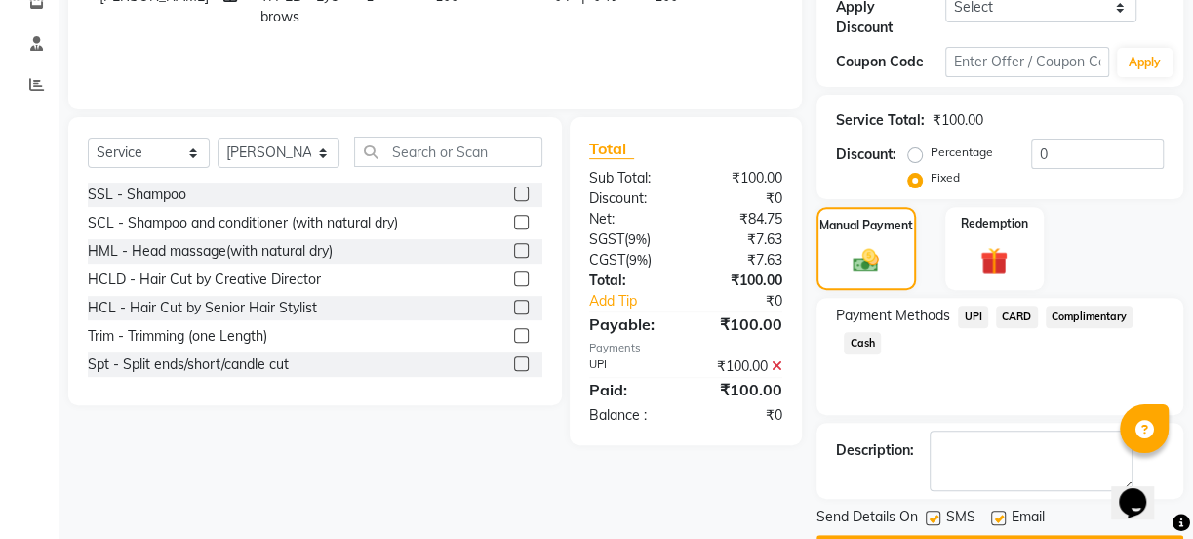
scroll to position [401, 0]
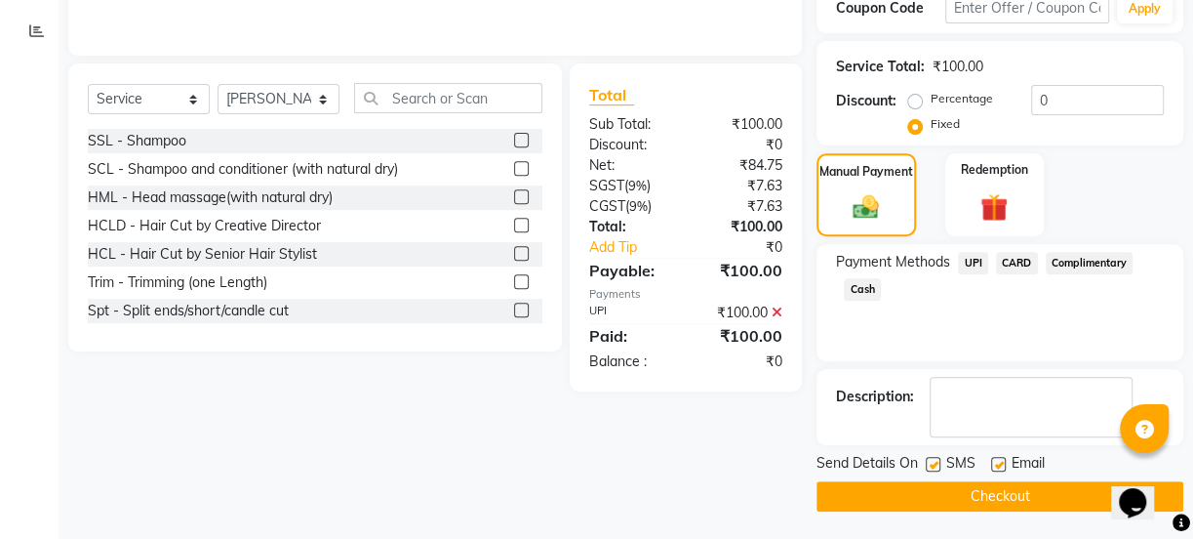
click at [982, 490] on button "Checkout" at bounding box center [1000, 496] width 367 height 30
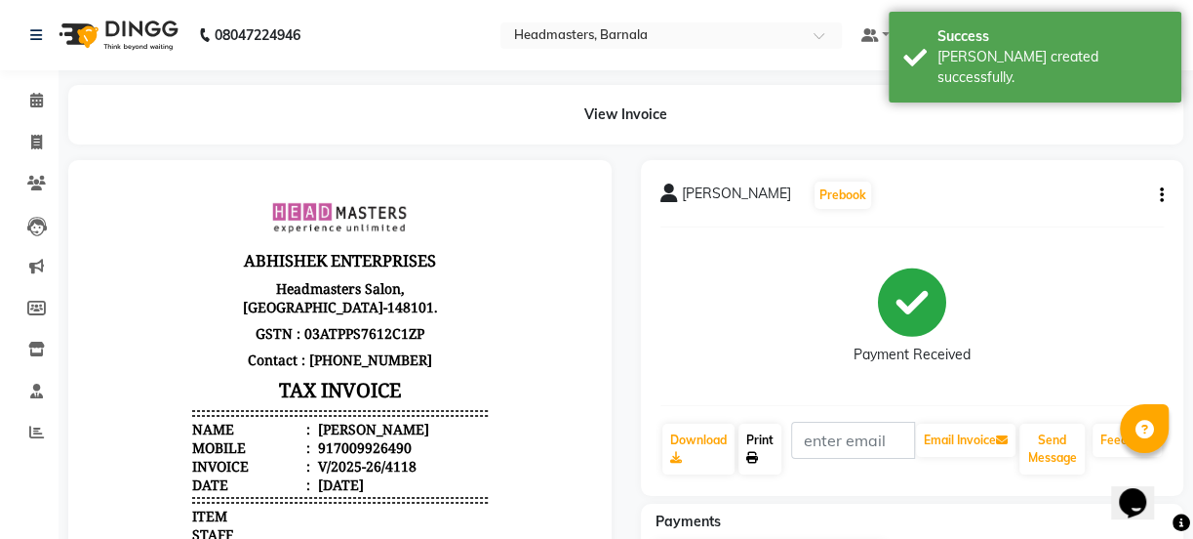
click at [762, 447] on link "Print" at bounding box center [760, 448] width 43 height 51
